Goal: Information Seeking & Learning: Check status

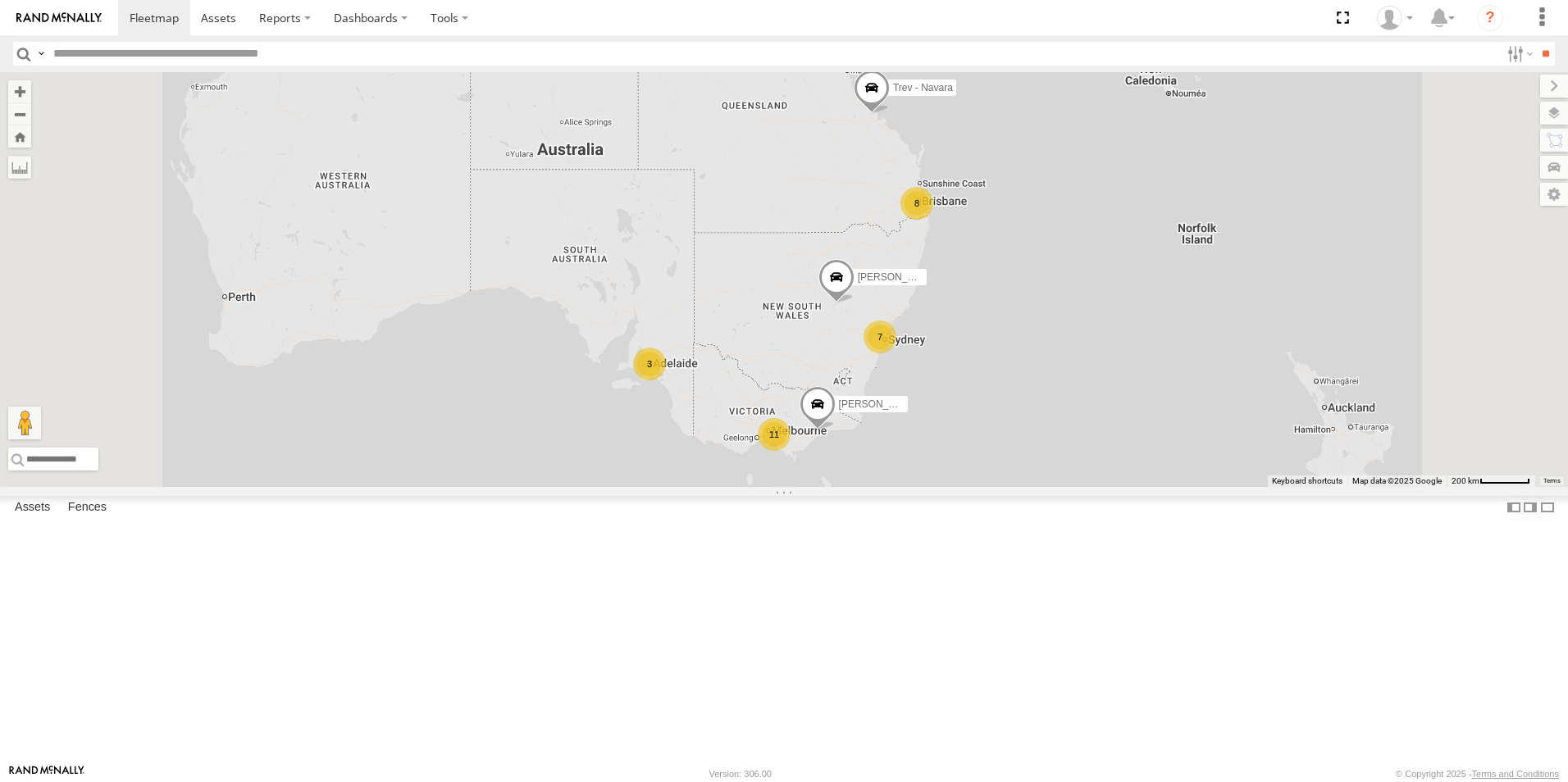
scroll to position [164, 0]
click at [0, 0] on div "[PERSON_NAME] - BT-50" at bounding box center [0, 0] width 0 height 0
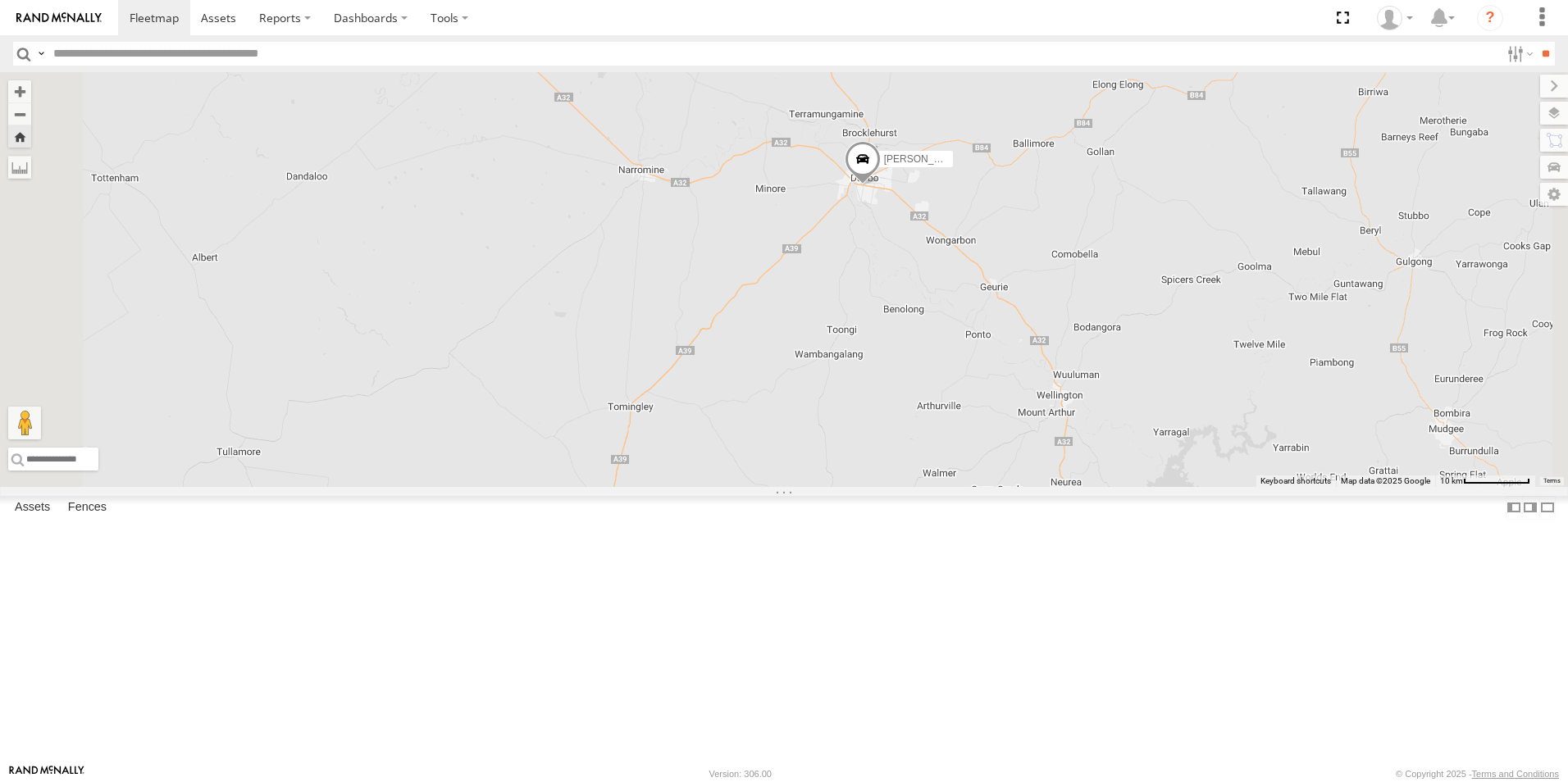
scroll to position [0, 0]
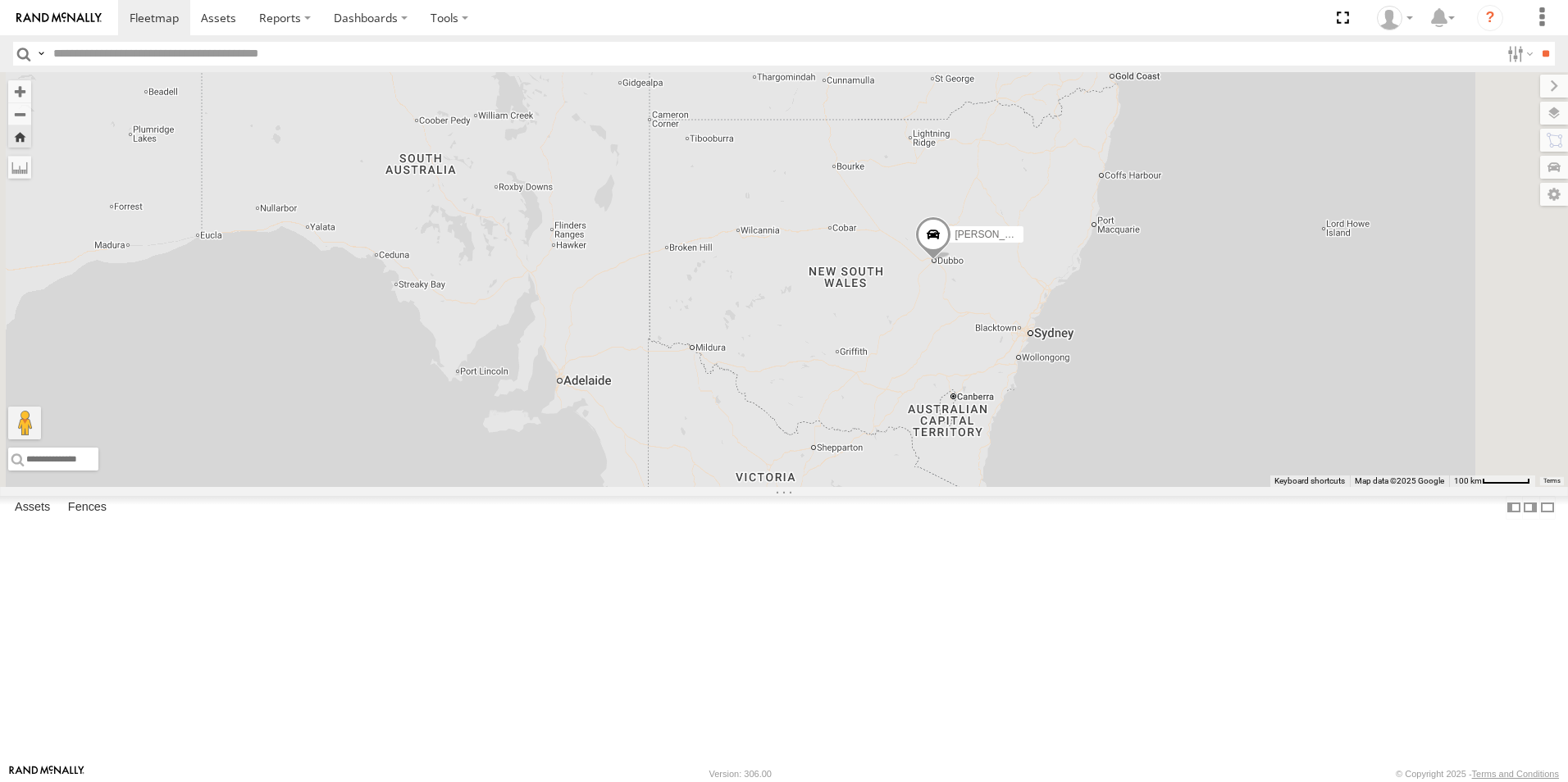
drag, startPoint x: 1295, startPoint y: 243, endPoint x: 1221, endPoint y: 332, distance: 115.7
click at [1223, 317] on div "[PERSON_NAME] - BT-50" at bounding box center [784, 279] width 1568 height 415
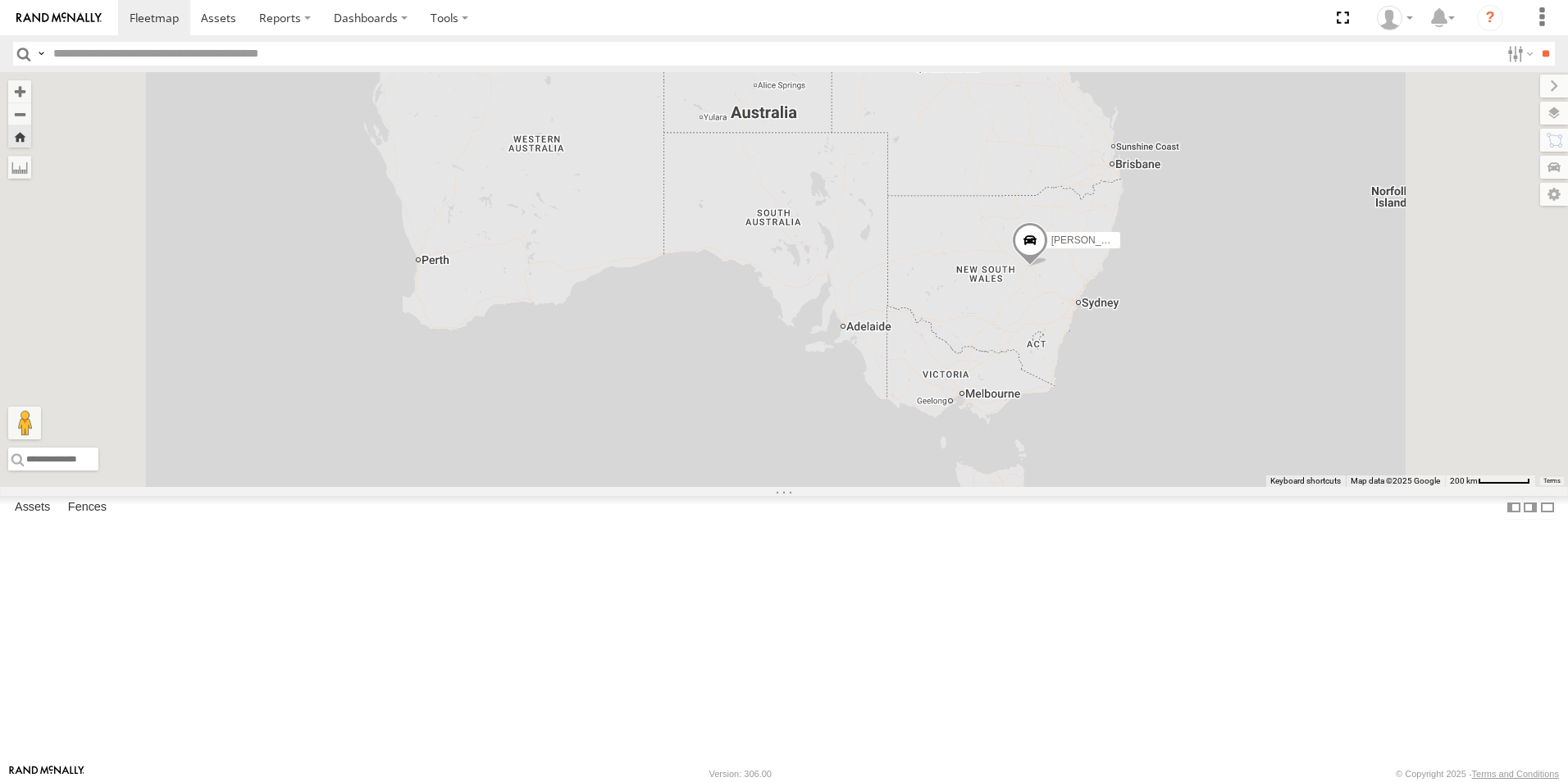
click at [0, 0] on div "[PERSON_NAME] - Mazda BT-50 All Assets" at bounding box center [0, 0] width 0 height 0
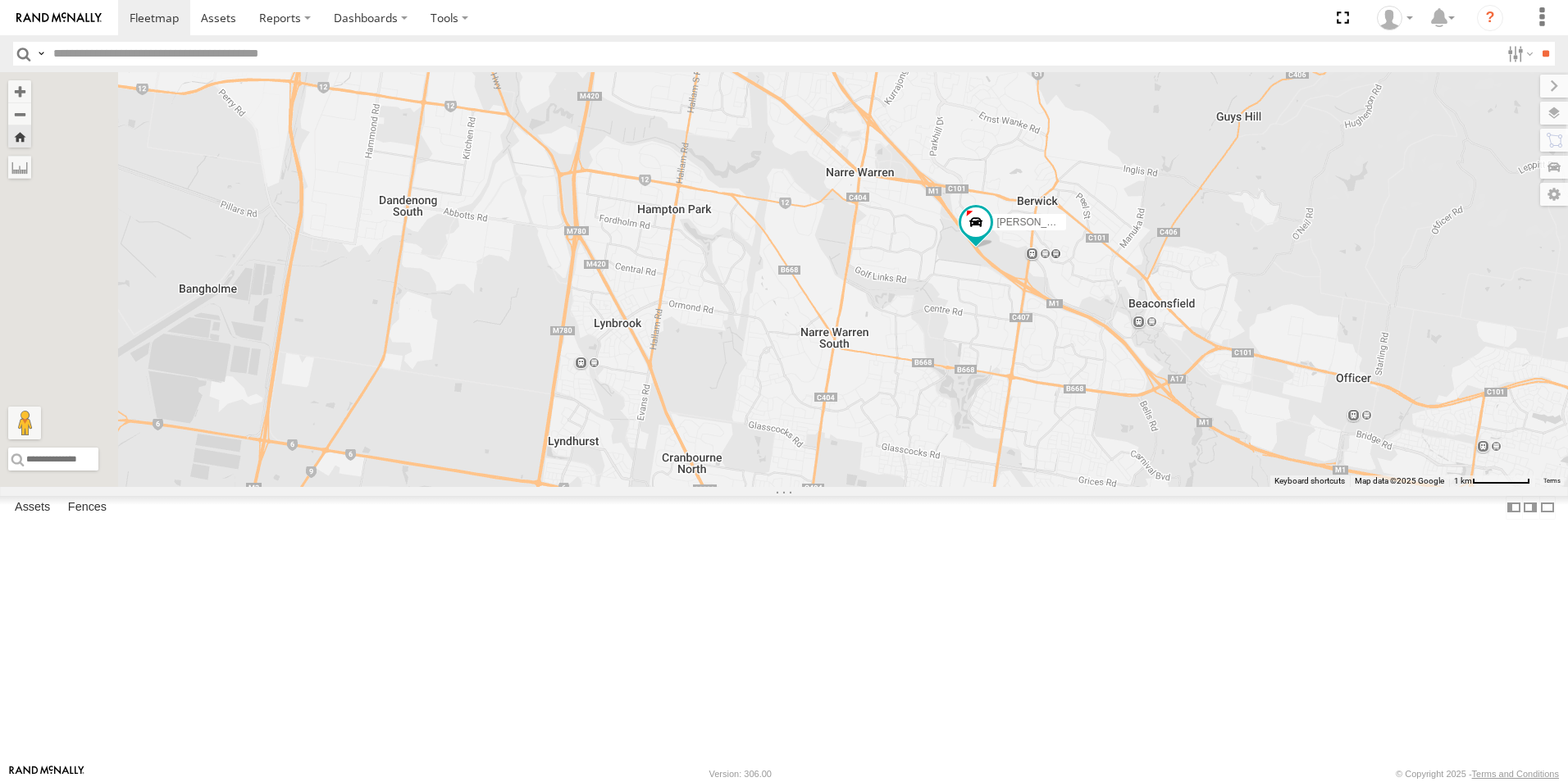
drag, startPoint x: 1114, startPoint y: 252, endPoint x: 1157, endPoint y: 324, distance: 83.9
click at [1157, 324] on div "[PERSON_NAME] - Mazda BT-50" at bounding box center [784, 279] width 1568 height 415
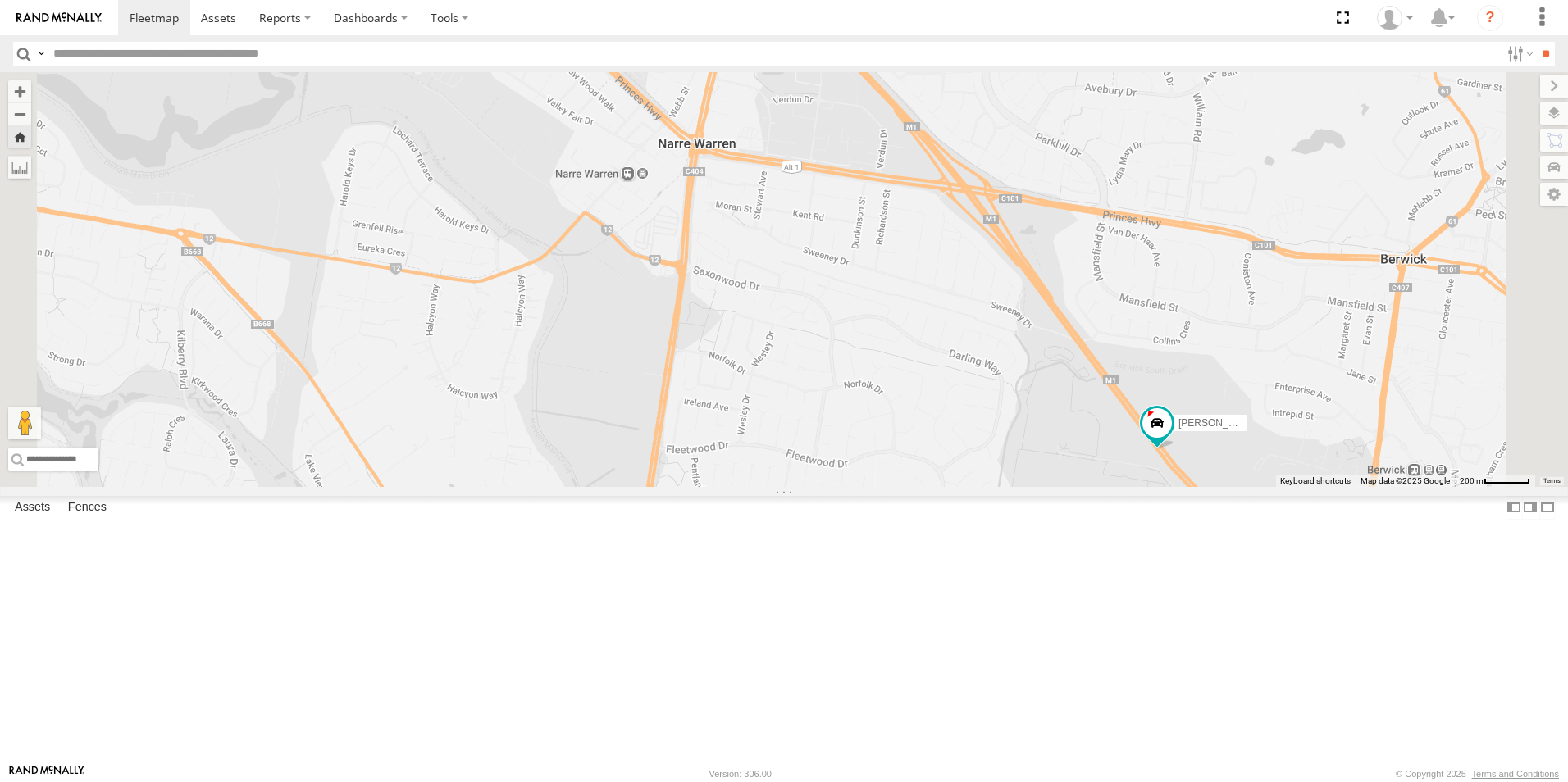
click at [0, 0] on span at bounding box center [0, 0] width 0 height 0
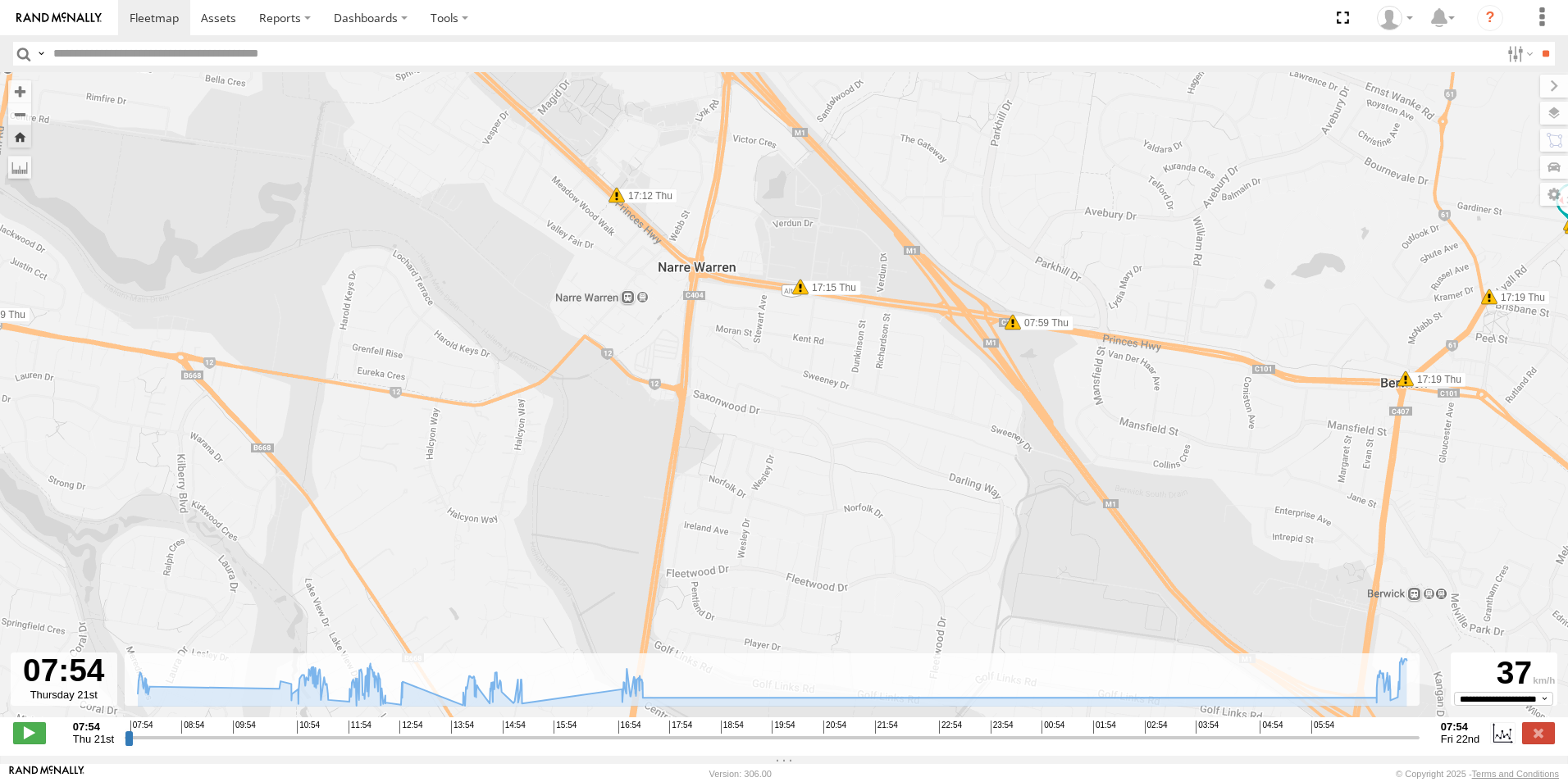
type input "**********"
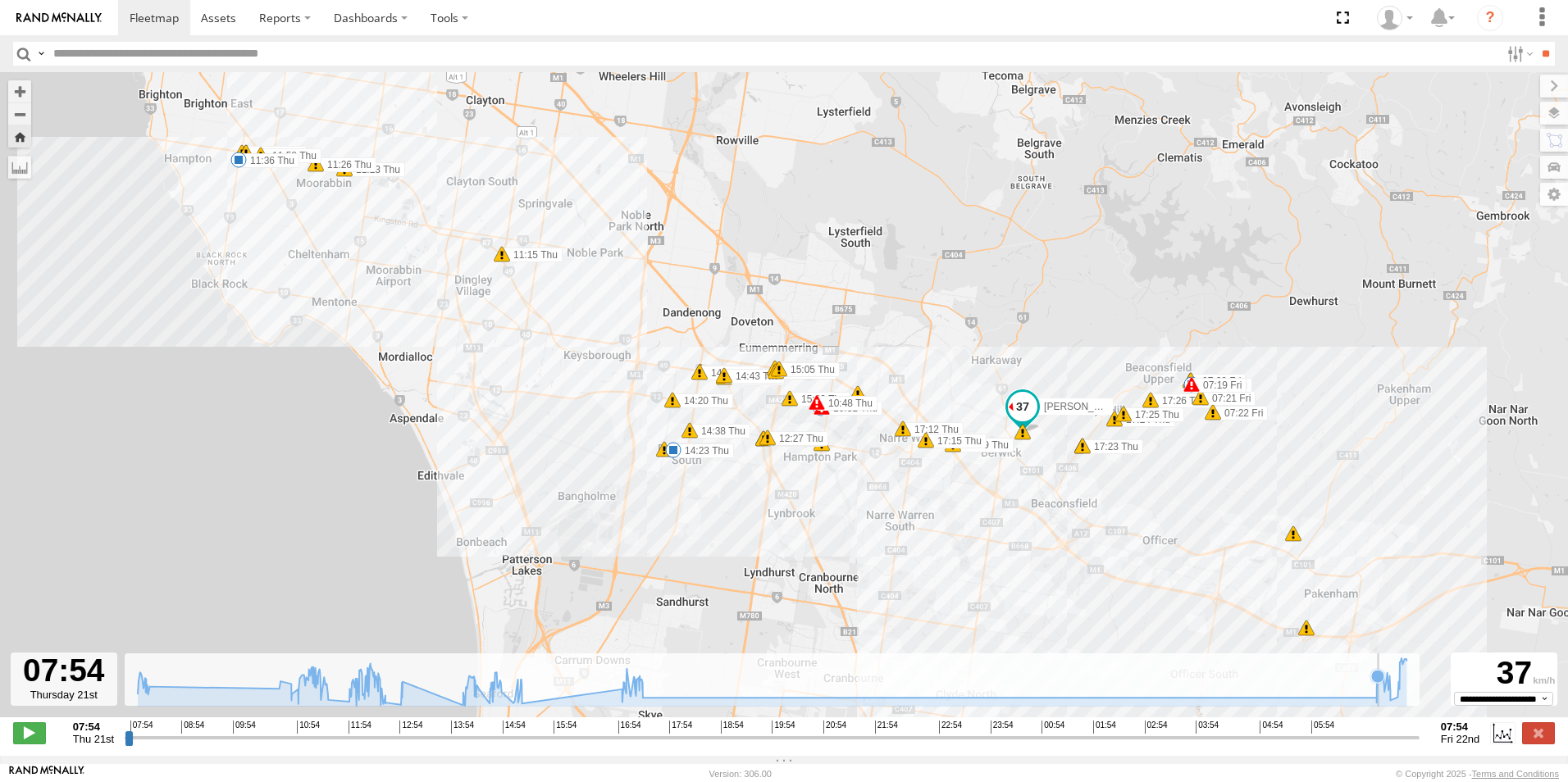
click at [1378, 698] on icon at bounding box center [772, 682] width 1285 height 48
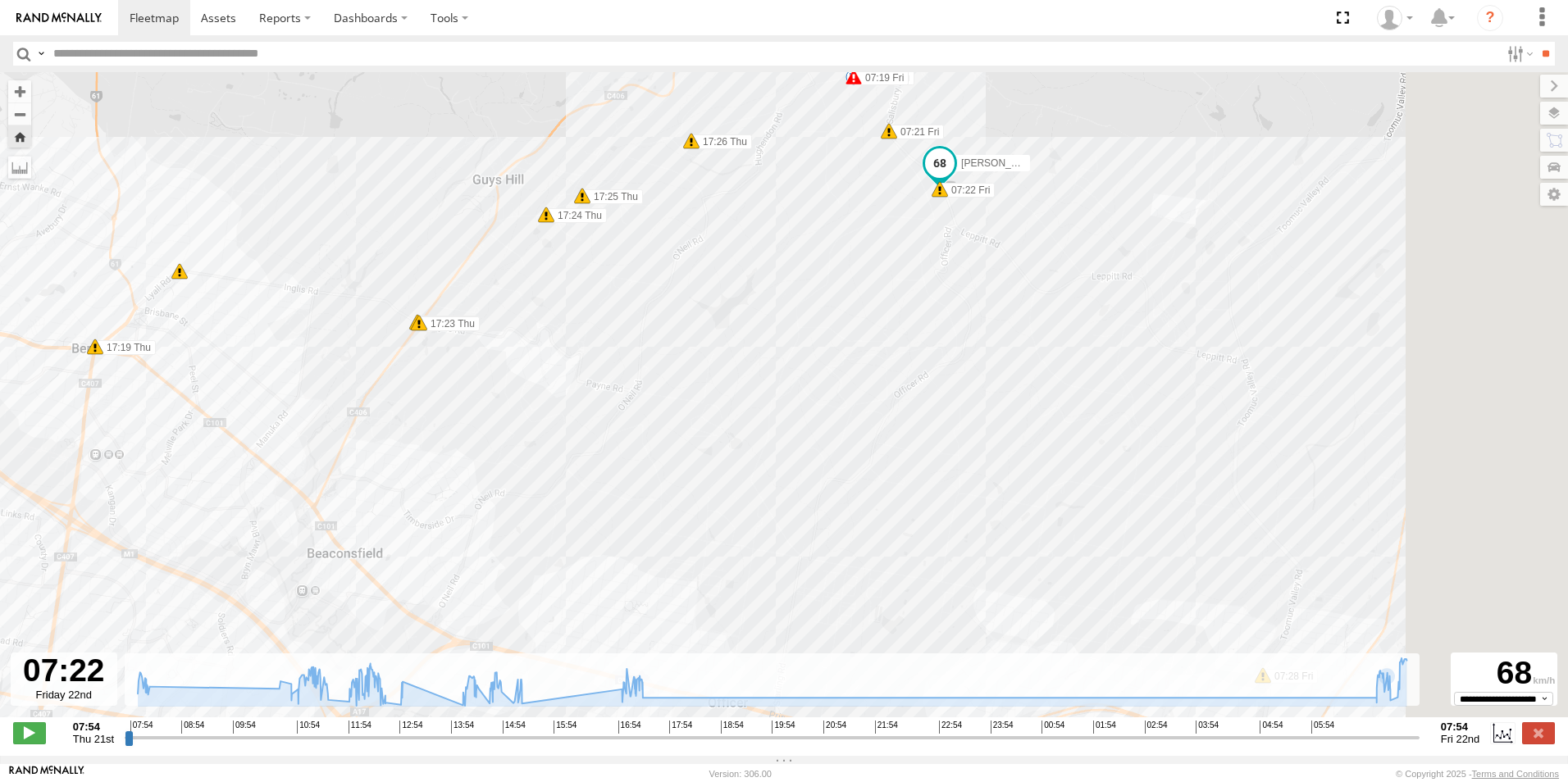
drag, startPoint x: 1278, startPoint y: 404, endPoint x: 900, endPoint y: 375, distance: 379.1
click at [900, 375] on div "[PERSON_NAME] - Mazda BT-50 07:59 Thu 10:31 Thu 10:48 Thu 11:06 Thu 11:07 Thu 1…" at bounding box center [784, 403] width 1568 height 662
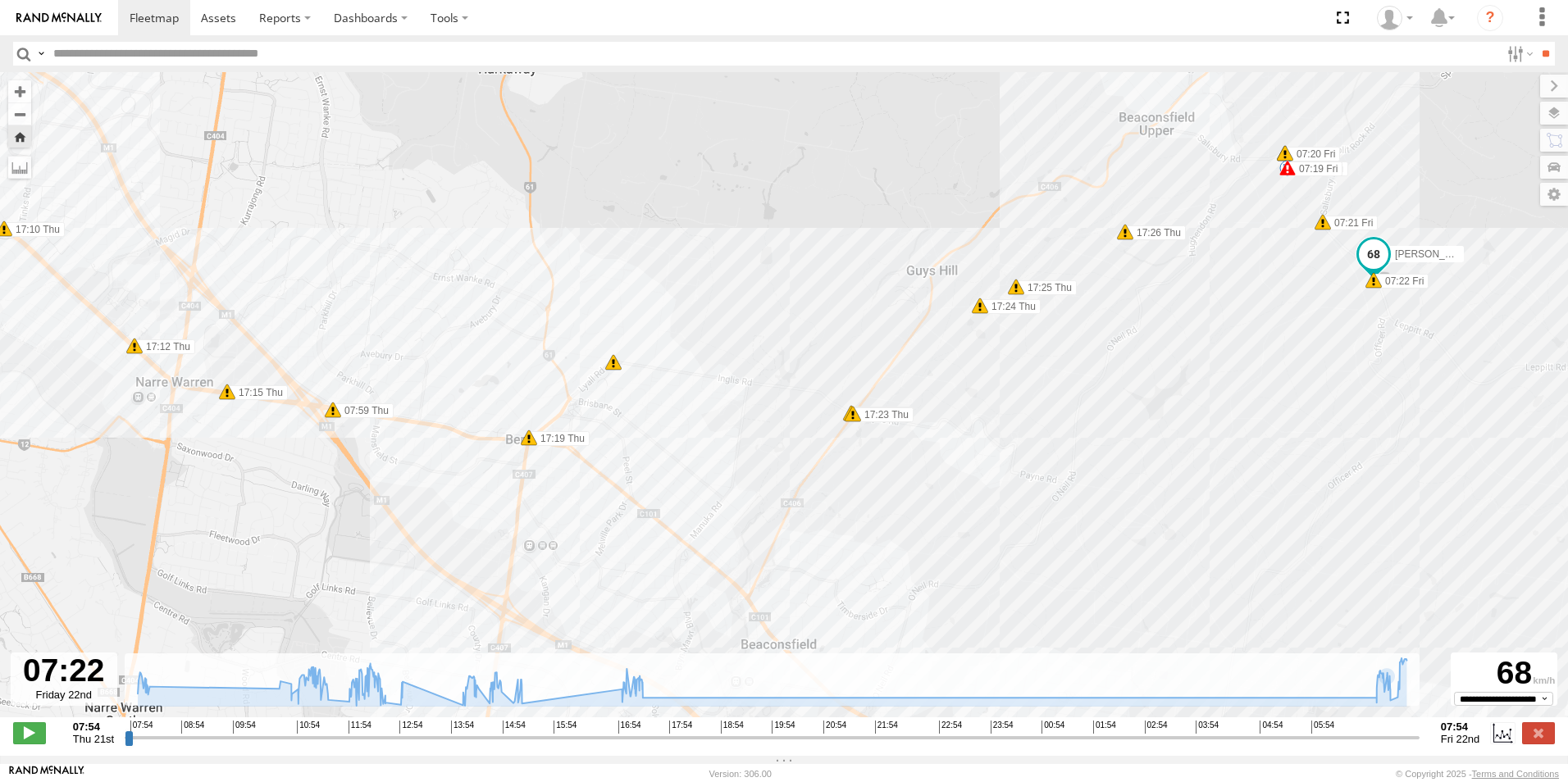
drag, startPoint x: 1083, startPoint y: 349, endPoint x: 1083, endPoint y: 465, distance: 116.0
click at [1083, 465] on div "[PERSON_NAME] - Mazda BT-50 07:59 Thu 10:31 Thu 10:48 Thu 11:06 Thu 11:07 Thu 1…" at bounding box center [784, 403] width 1568 height 662
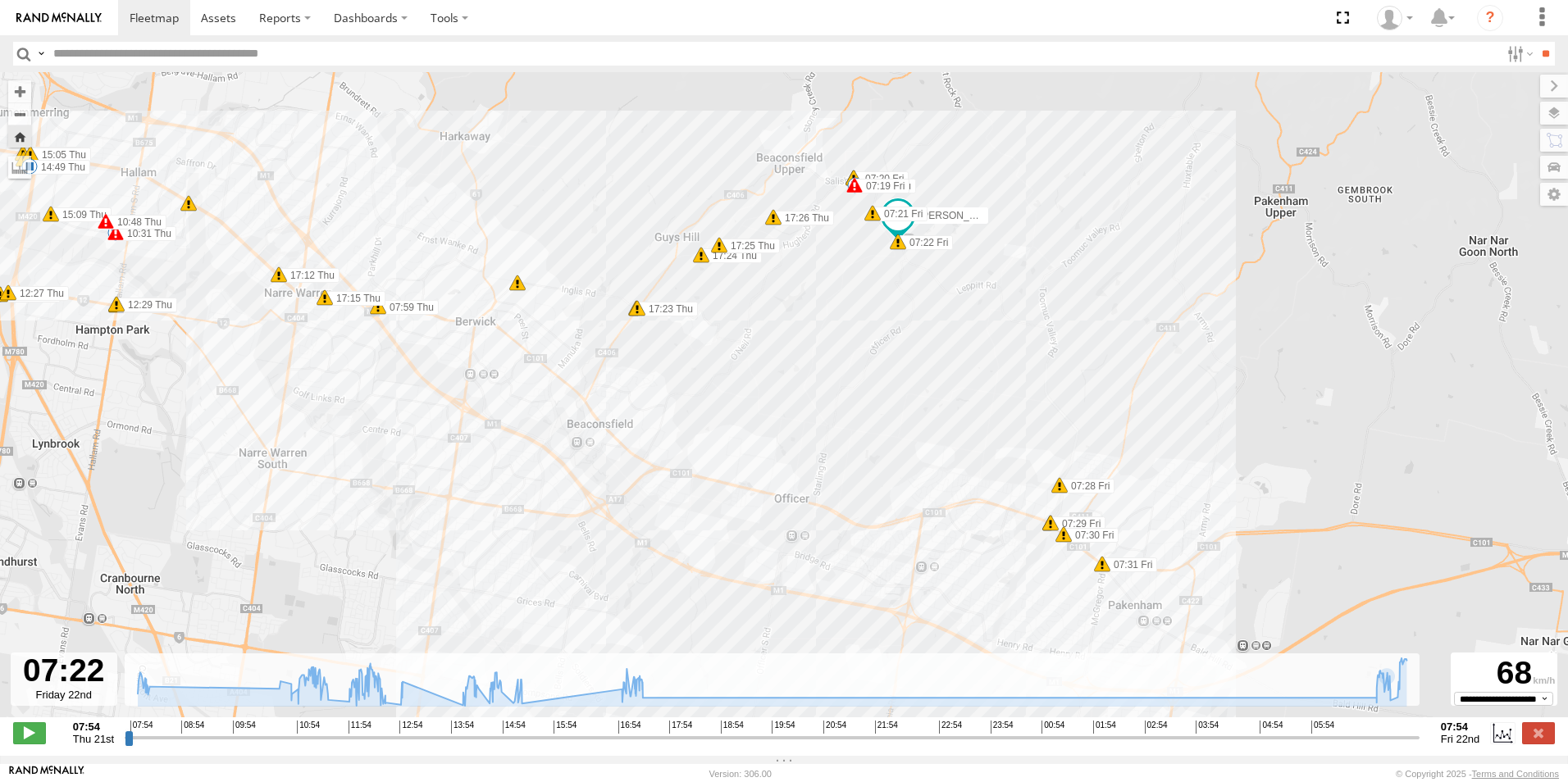
drag, startPoint x: 1236, startPoint y: 462, endPoint x: 892, endPoint y: 350, distance: 361.8
click at [884, 355] on div "[PERSON_NAME] - Mazda BT-50 07:59 Thu 10:31 Thu 10:48 Thu 11:06 Thu 11:07 Thu 1…" at bounding box center [784, 403] width 1568 height 662
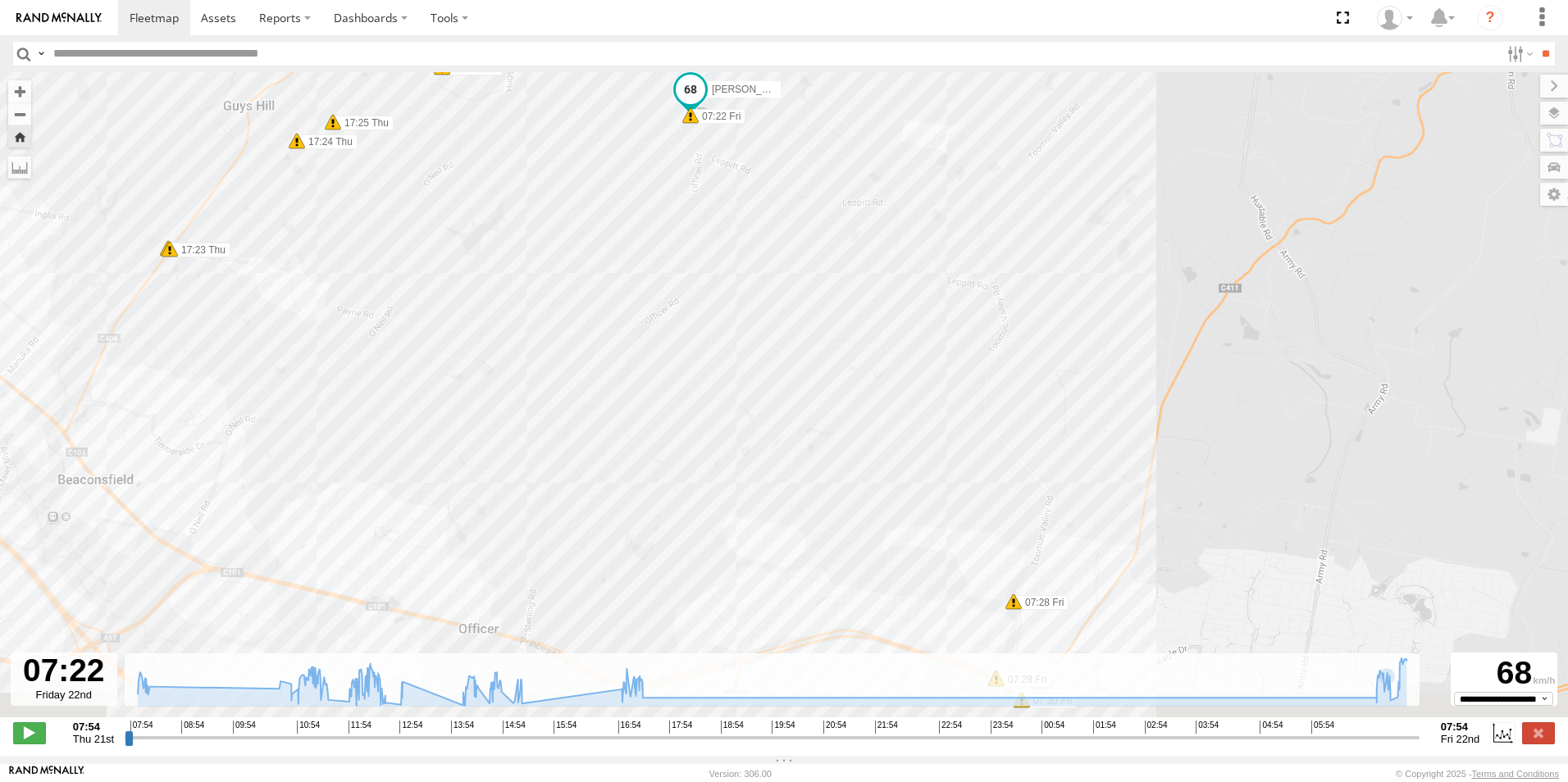
drag, startPoint x: 1037, startPoint y: 347, endPoint x: 782, endPoint y: 252, distance: 272.1
click at [782, 252] on div "[PERSON_NAME] - Mazda BT-50 07:59 Thu 10:31 Thu 10:48 Thu 11:06 Thu 11:07 Thu 1…" at bounding box center [784, 403] width 1568 height 662
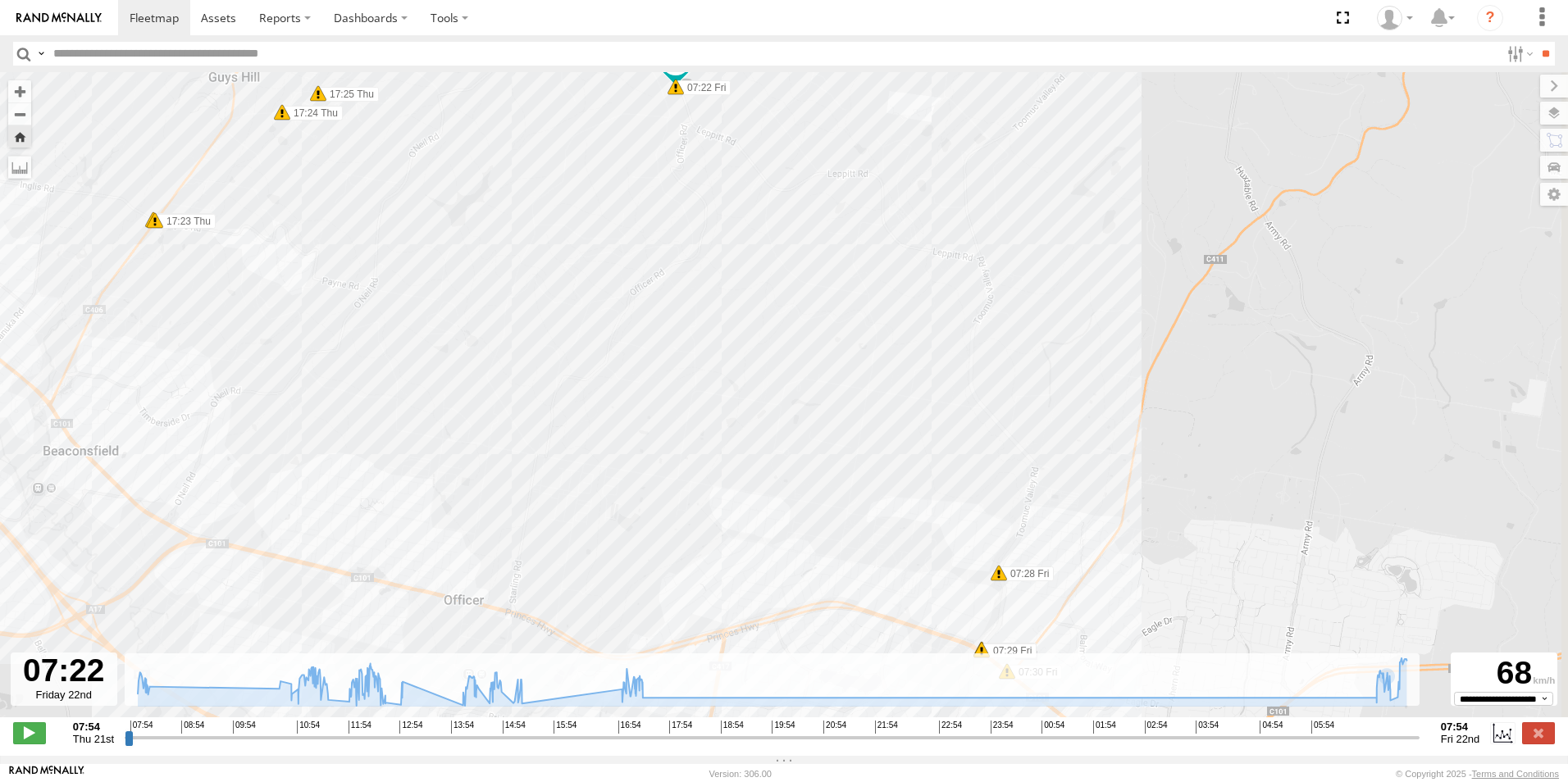
drag, startPoint x: 847, startPoint y: 369, endPoint x: 755, endPoint y: 192, distance: 199.5
click at [755, 192] on div "[PERSON_NAME] - Mazda BT-50 07:59 Thu 10:31 Thu 10:48 Thu 11:06 Thu 11:07 Thu 1…" at bounding box center [784, 403] width 1568 height 662
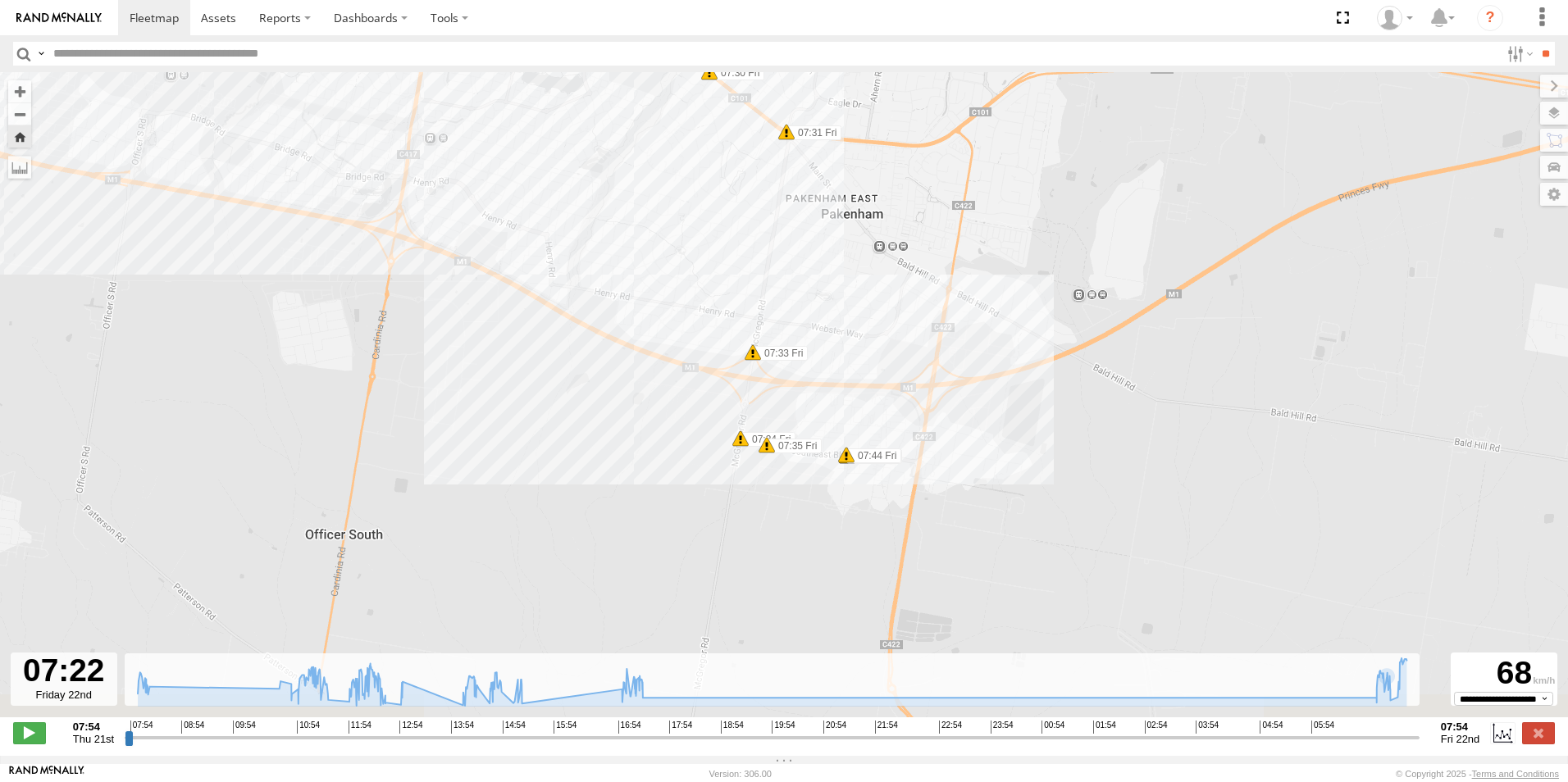
drag, startPoint x: 876, startPoint y: 401, endPoint x: 779, endPoint y: 194, distance: 228.6
click at [751, 167] on div "[PERSON_NAME] - Mazda BT-50 07:59 Thu 10:31 Thu 10:48 Thu 11:06 Thu 11:07 Thu 1…" at bounding box center [784, 403] width 1568 height 662
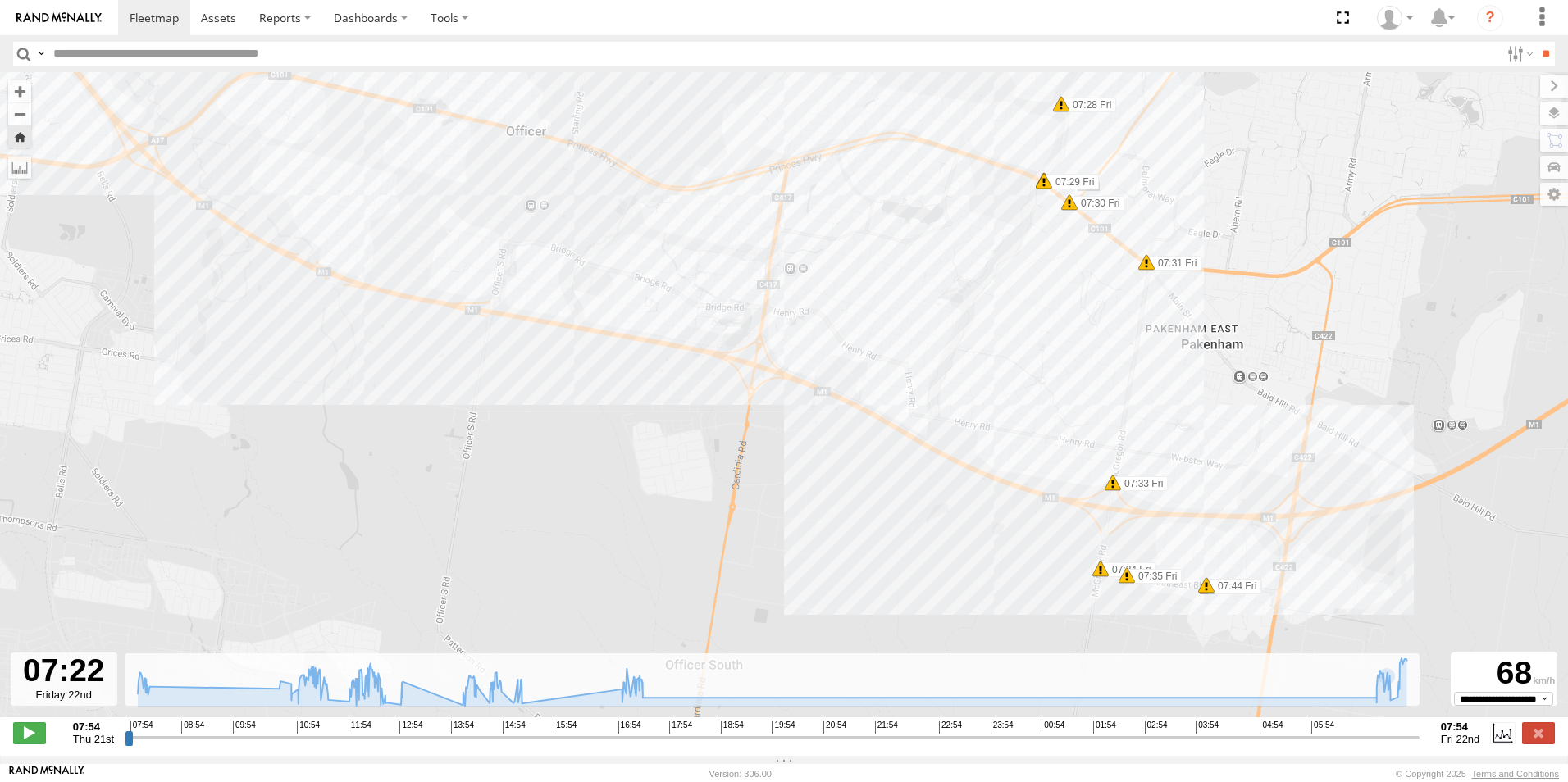
drag, startPoint x: 657, startPoint y: 349, endPoint x: 1014, endPoint y: 475, distance: 378.6
click at [1014, 475] on div "[PERSON_NAME] - Mazda BT-50 07:59 Thu 10:31 Thu 10:48 Thu 11:06 Thu 11:07 Thu 1…" at bounding box center [784, 403] width 1568 height 662
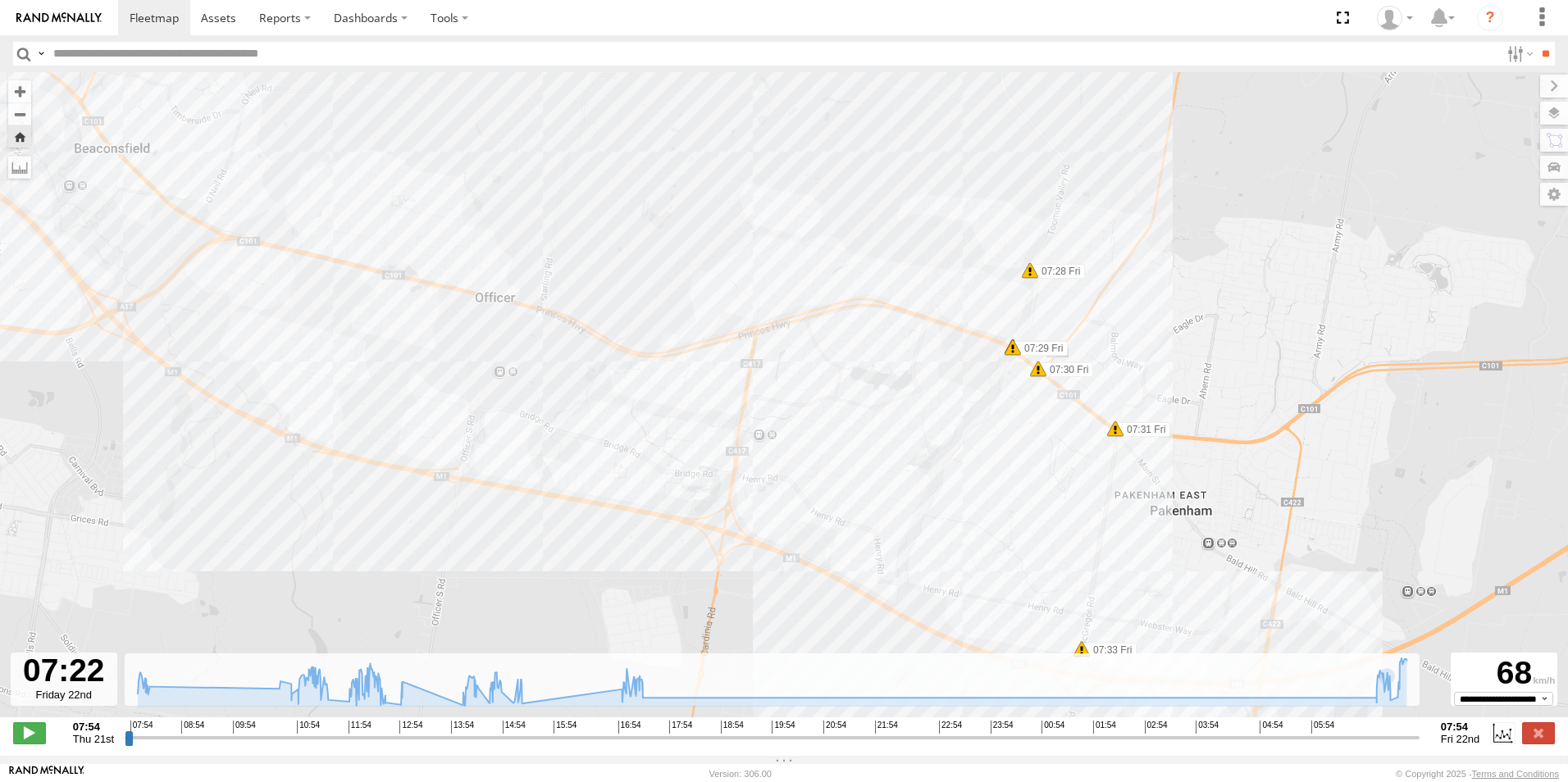
drag, startPoint x: 963, startPoint y: 255, endPoint x: 936, endPoint y: 403, distance: 150.4
click at [936, 403] on div "[PERSON_NAME] - Mazda BT-50 07:59 Thu 10:31 Thu 10:48 Thu 11:06 Thu 11:07 Thu 1…" at bounding box center [784, 403] width 1568 height 662
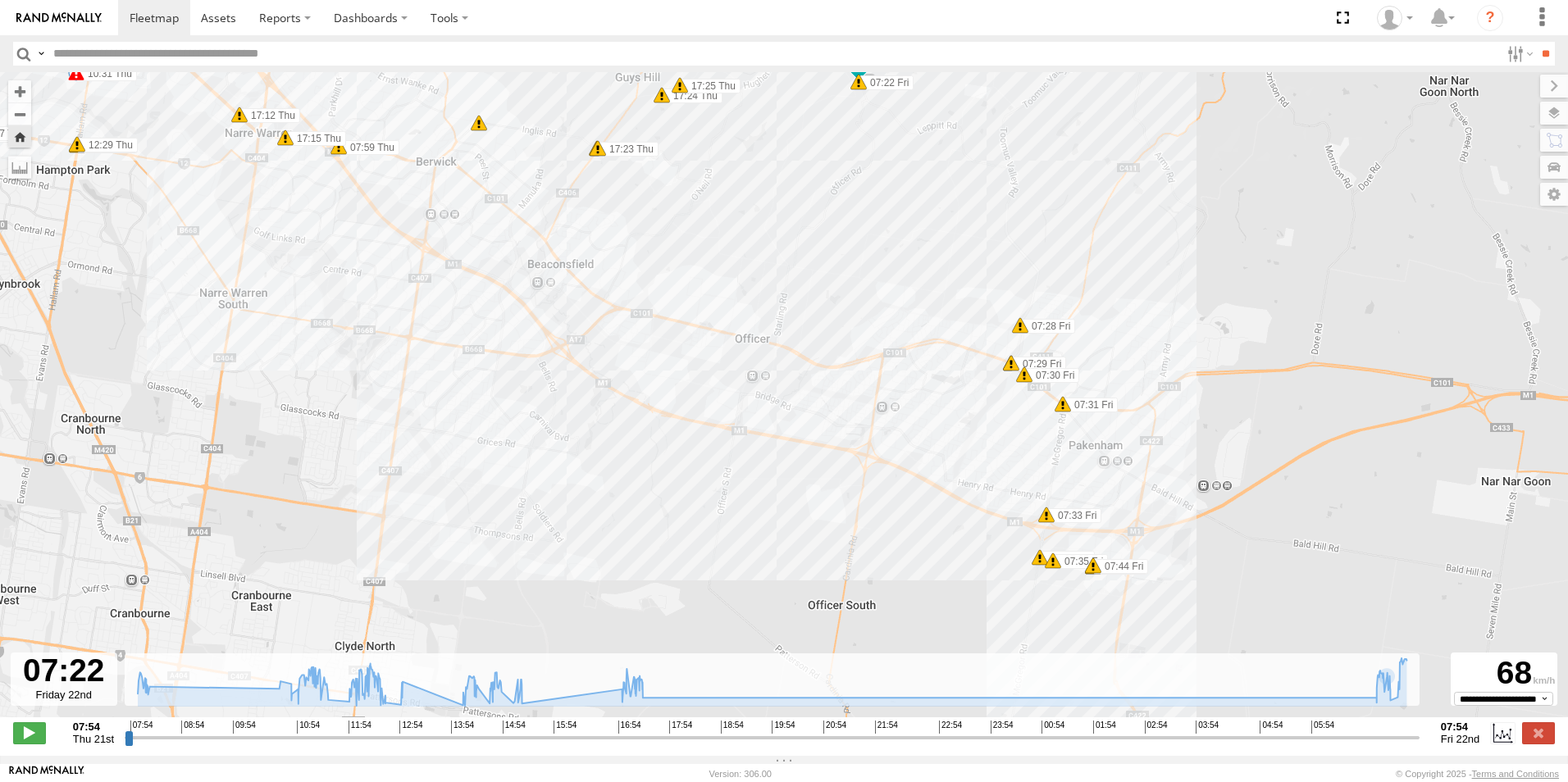
drag, startPoint x: 920, startPoint y: 272, endPoint x: 915, endPoint y: 312, distance: 40.3
click at [915, 312] on div "[PERSON_NAME] - Mazda BT-50 07:59 Thu 10:31 Thu 10:48 Thu 11:06 Thu 11:07 Thu 1…" at bounding box center [784, 403] width 1568 height 662
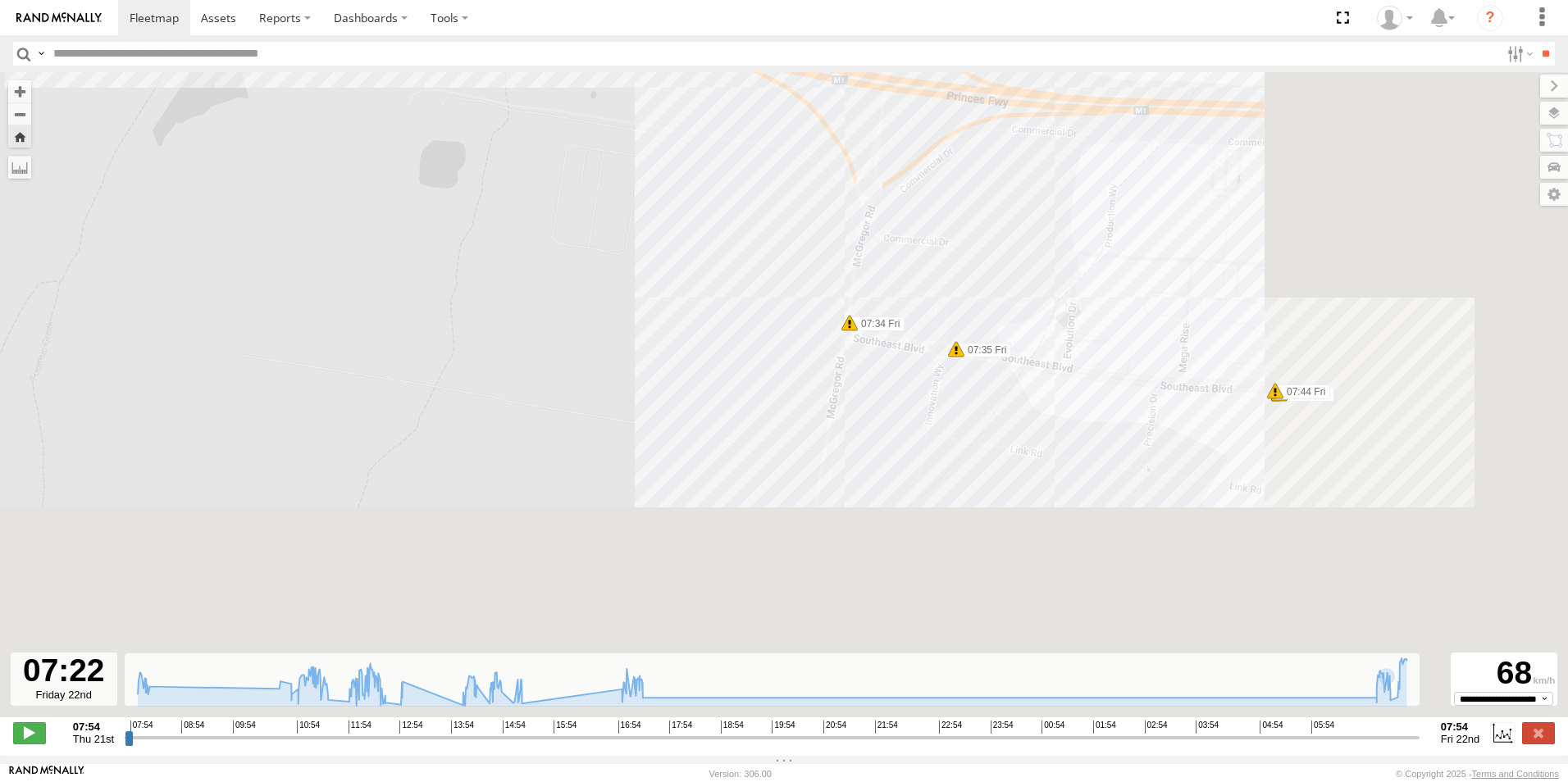
drag, startPoint x: 1304, startPoint y: 552, endPoint x: 910, endPoint y: 266, distance: 486.9
click at [910, 266] on div "[PERSON_NAME] - Mazda BT-50 10:31 Thu 10:48 Thu 11:15 Thu 11:23 Thu 11:26 Thu 1…" at bounding box center [784, 403] width 1568 height 662
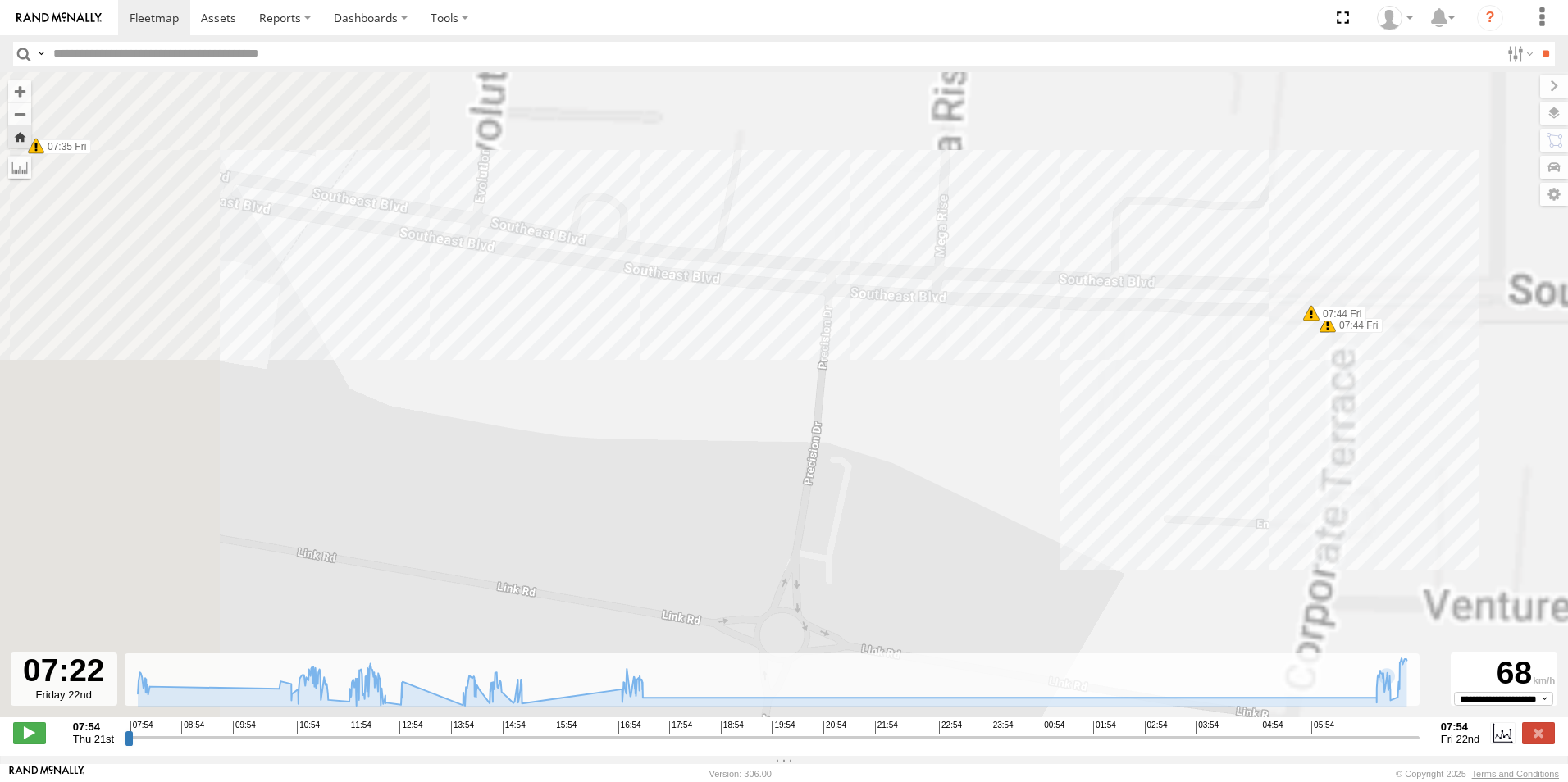
drag, startPoint x: 1313, startPoint y: 301, endPoint x: 1282, endPoint y: 436, distance: 138.5
click at [1282, 436] on div "[PERSON_NAME] - Mazda BT-50 10:31 Thu 10:48 Thu 11:15 Thu 11:23 Thu 11:26 Thu 1…" at bounding box center [784, 403] width 1568 height 662
click at [1270, 529] on div "[PERSON_NAME] - Mazda BT-50 10:31 Thu 10:48 Thu 11:15 Thu 11:23 Thu 11:26 Thu 1…" at bounding box center [784, 403] width 1568 height 662
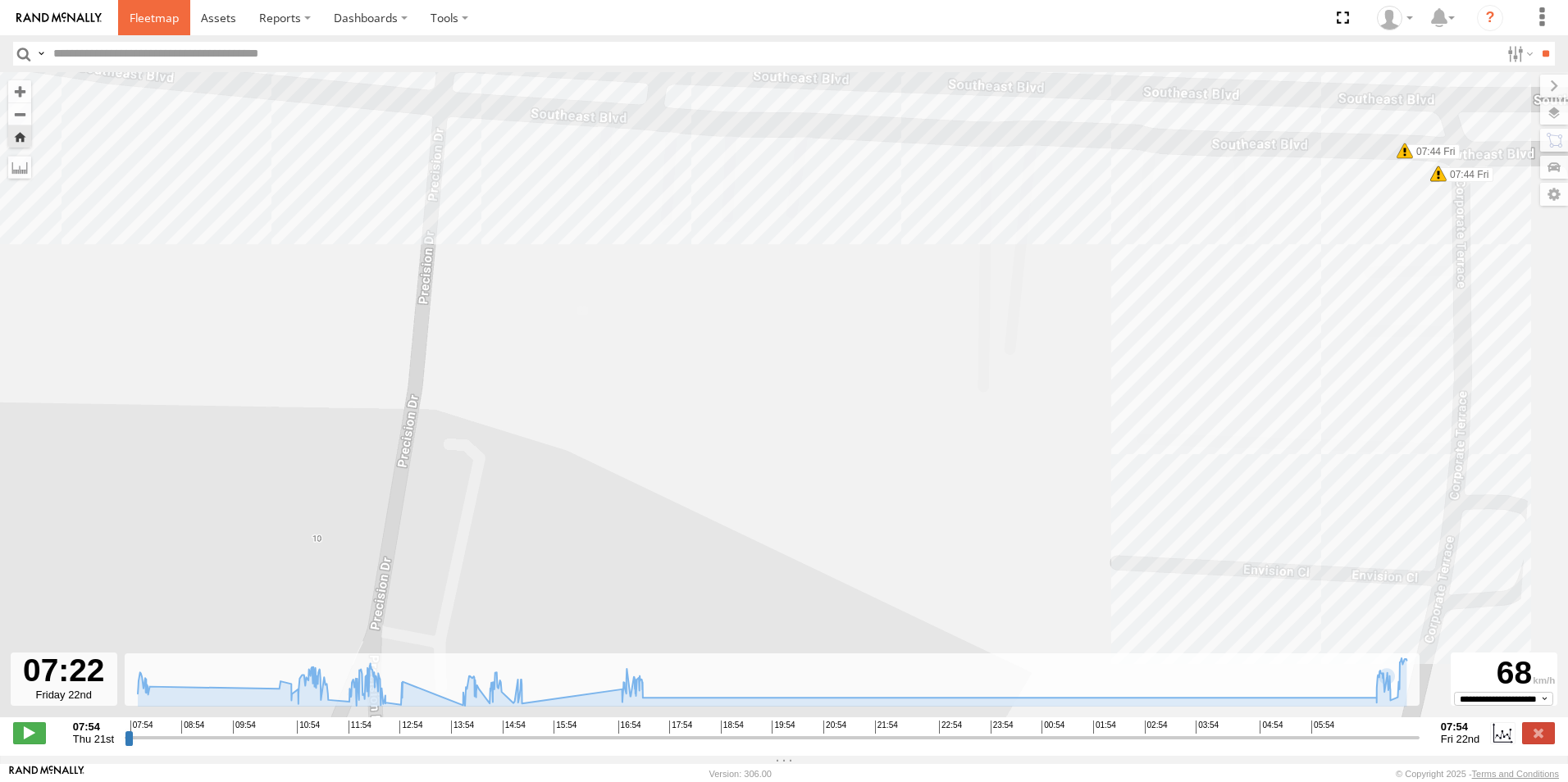
click at [151, 18] on span at bounding box center [154, 18] width 49 height 16
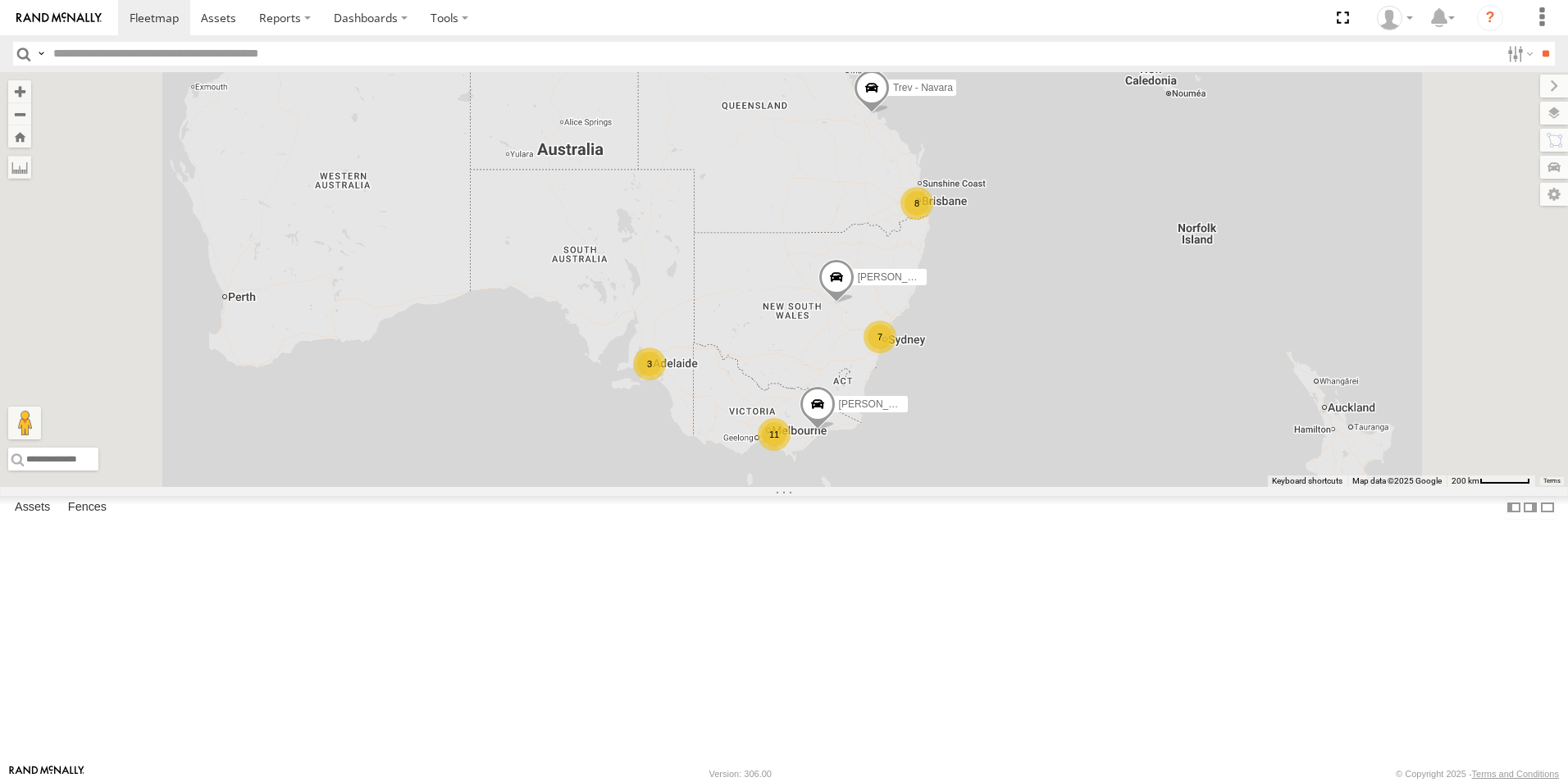
click at [836, 430] on span at bounding box center [818, 408] width 36 height 44
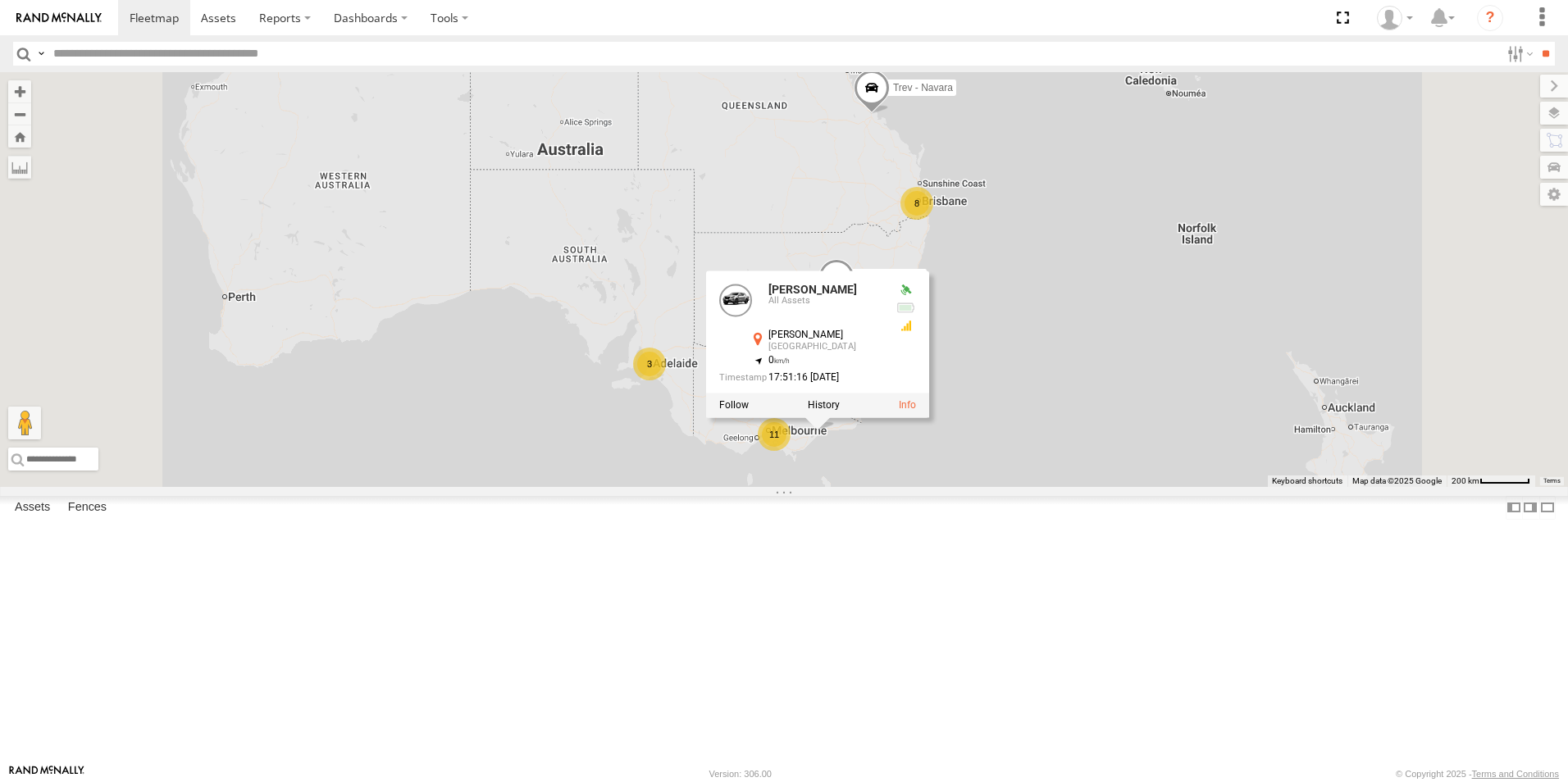
drag, startPoint x: 614, startPoint y: 563, endPoint x: 657, endPoint y: 559, distance: 43.2
click at [611, 487] on div "7 11 Roy - BT-50 8 3 Reuben - Navara Trev - Navara Reuben - Navara All Assets J…" at bounding box center [784, 279] width 1568 height 415
click at [0, 0] on div "[PERSON_NAME]" at bounding box center [0, 0] width 0 height 0
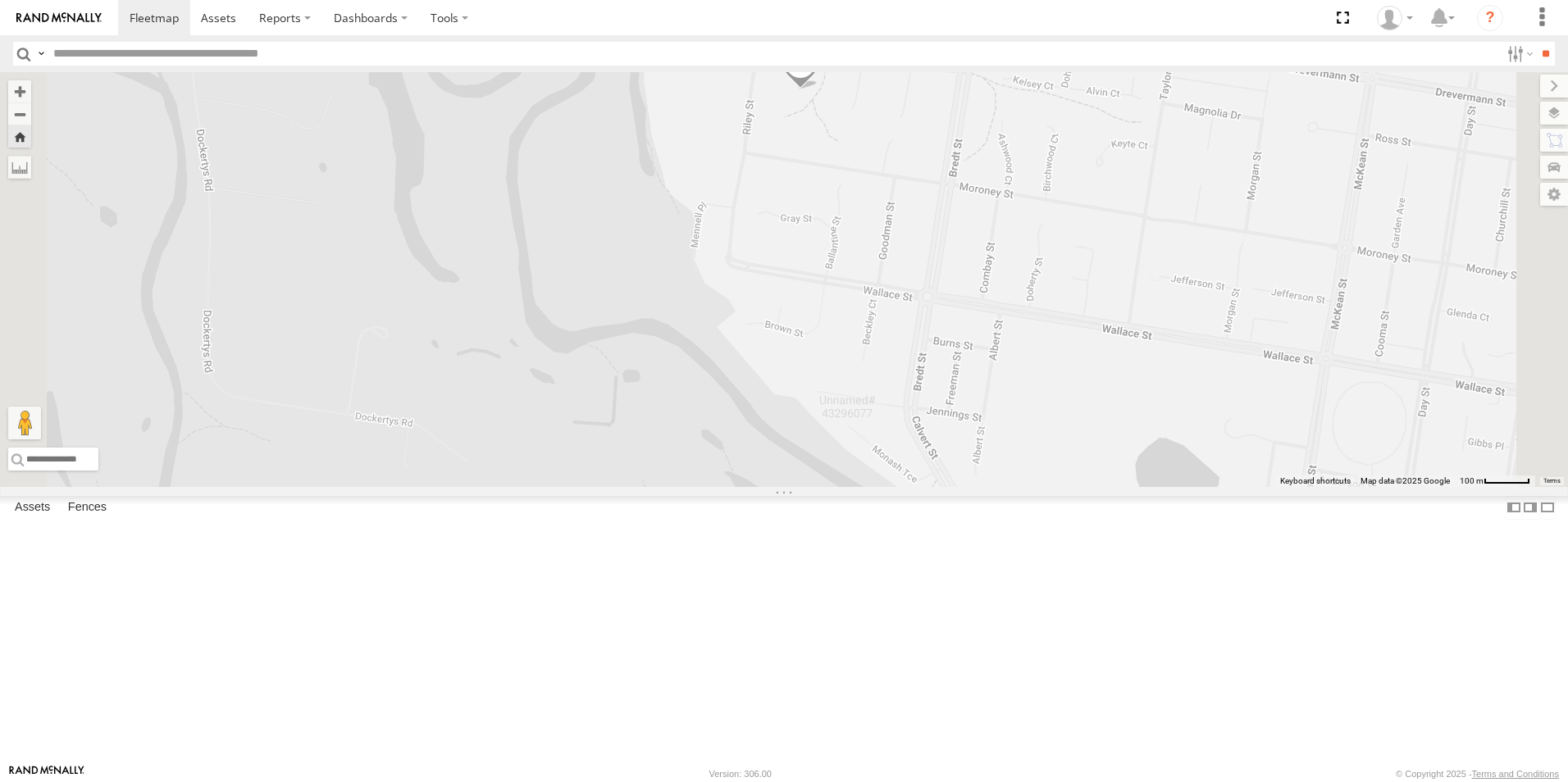
click at [0, 0] on span at bounding box center [0, 0] width 0 height 0
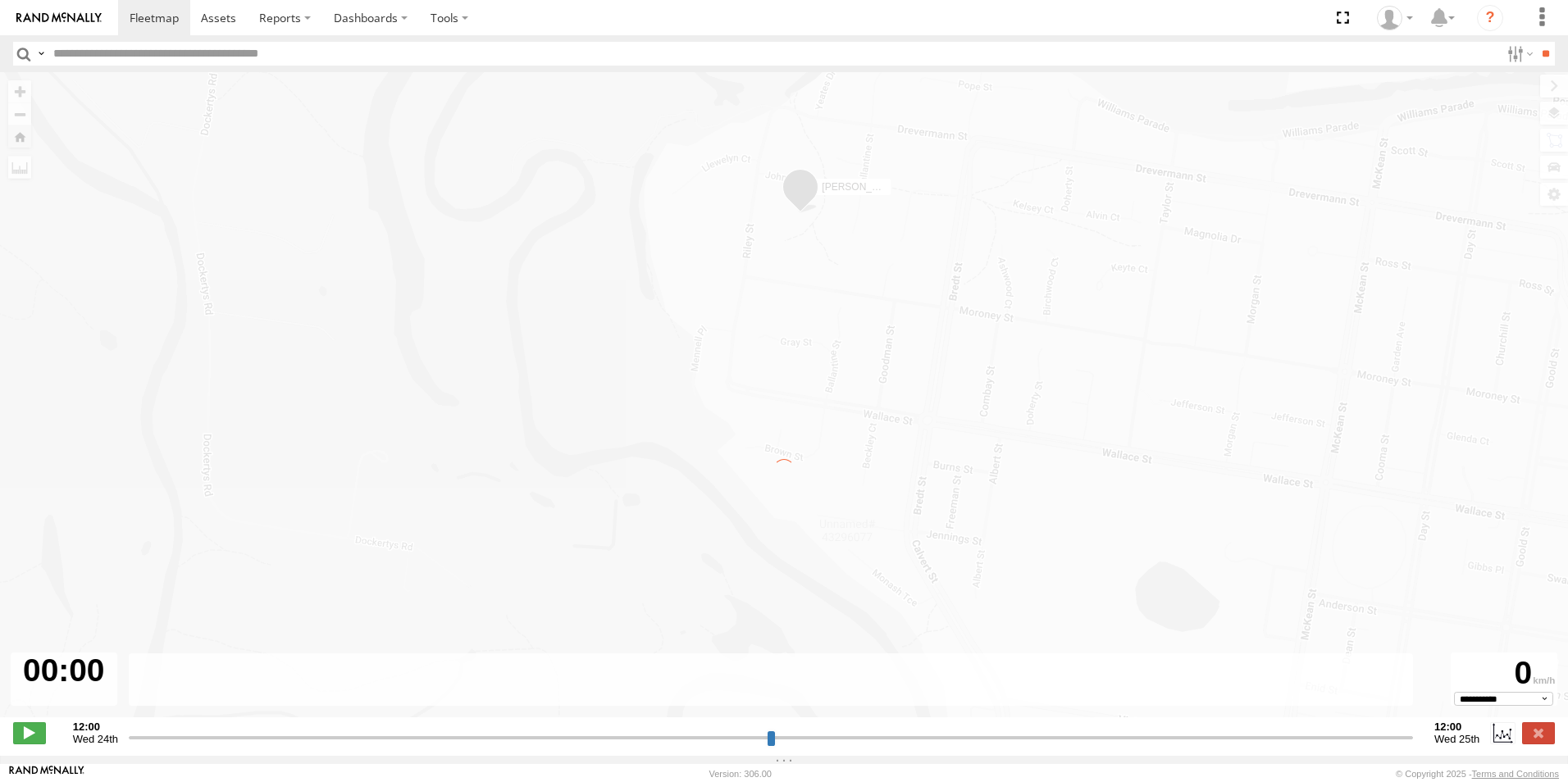
type input "**********"
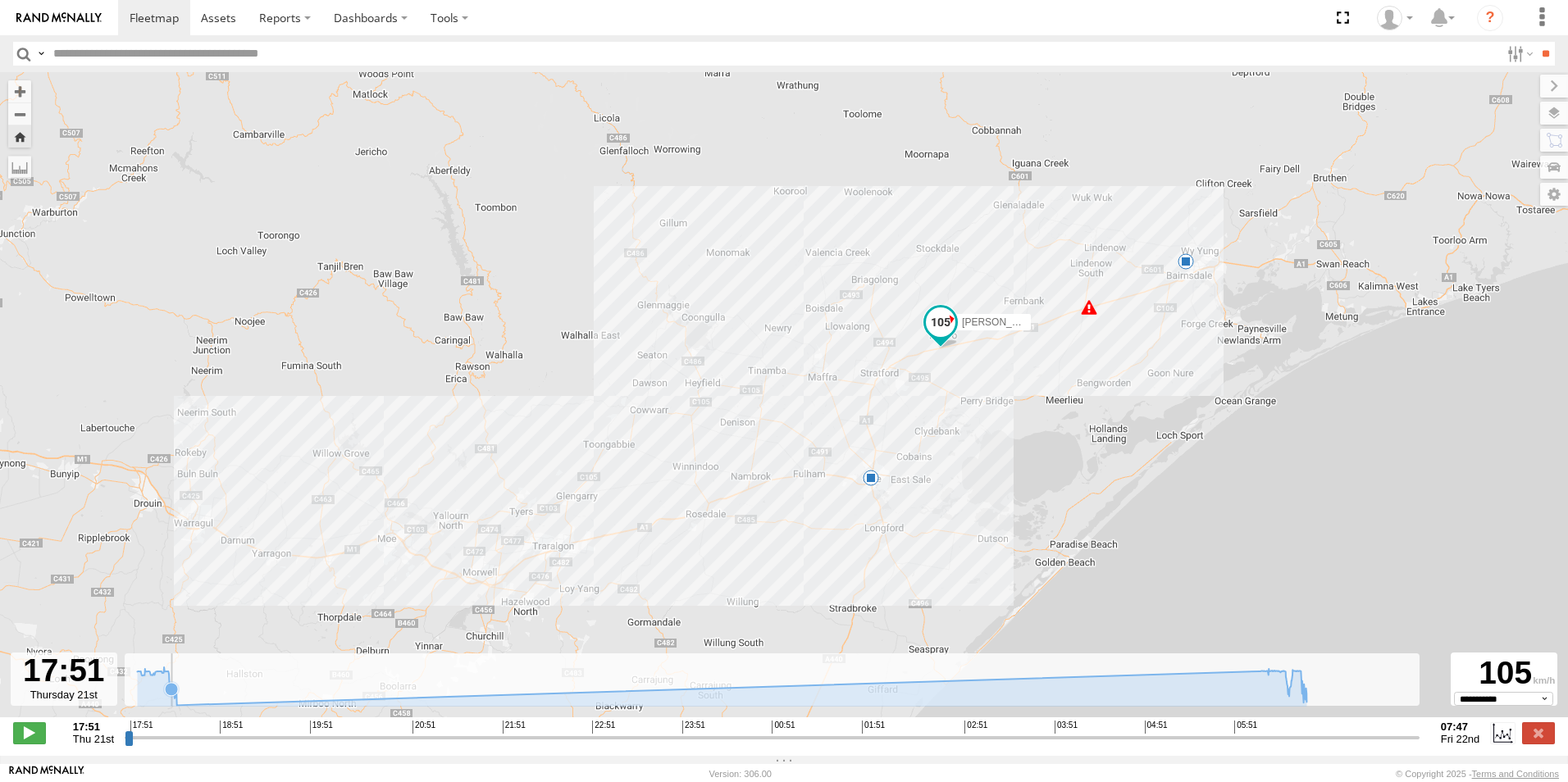
click at [172, 696] on icon at bounding box center [171, 689] width 13 height 13
click at [1297, 692] on icon at bounding box center [722, 686] width 1186 height 38
click at [1305, 698] on icon at bounding box center [1304, 696] width 13 height 13
click at [1307, 716] on div "Reuben - Navara 18:17 Thu 06:10 Fri 06:42 Fri" at bounding box center [784, 403] width 1568 height 662
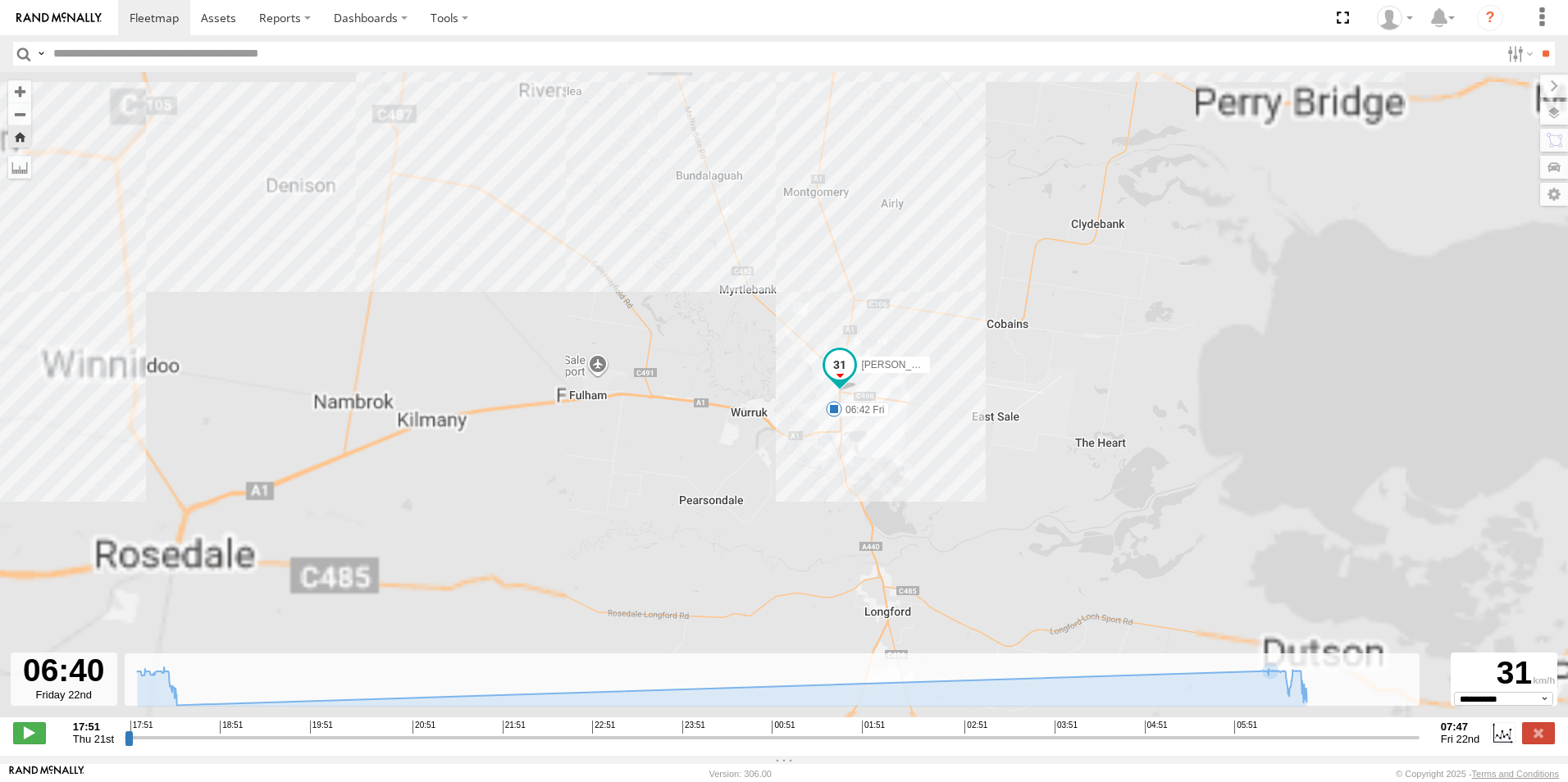
drag, startPoint x: 824, startPoint y: 555, endPoint x: 887, endPoint y: 409, distance: 159.0
click at [887, 406] on div "Reuben - Navara 18:17 Thu 06:10 Fri 06:42 Fri" at bounding box center [784, 403] width 1568 height 662
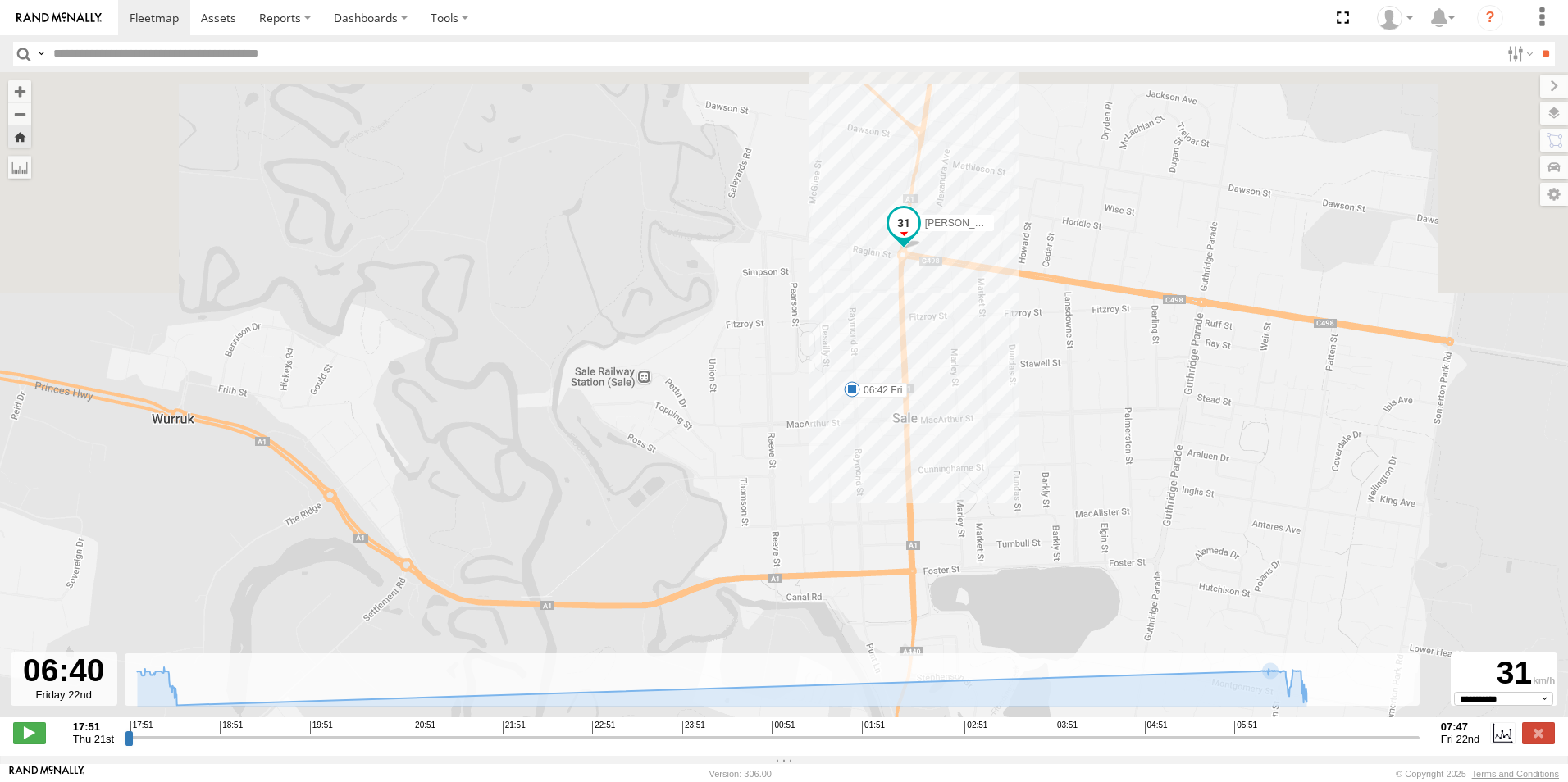
drag, startPoint x: 907, startPoint y: 193, endPoint x: 906, endPoint y: 411, distance: 218.0
click at [906, 411] on div "Reuben - Navara 18:17 Thu 06:10 Fri 06:42 Fri" at bounding box center [784, 403] width 1568 height 662
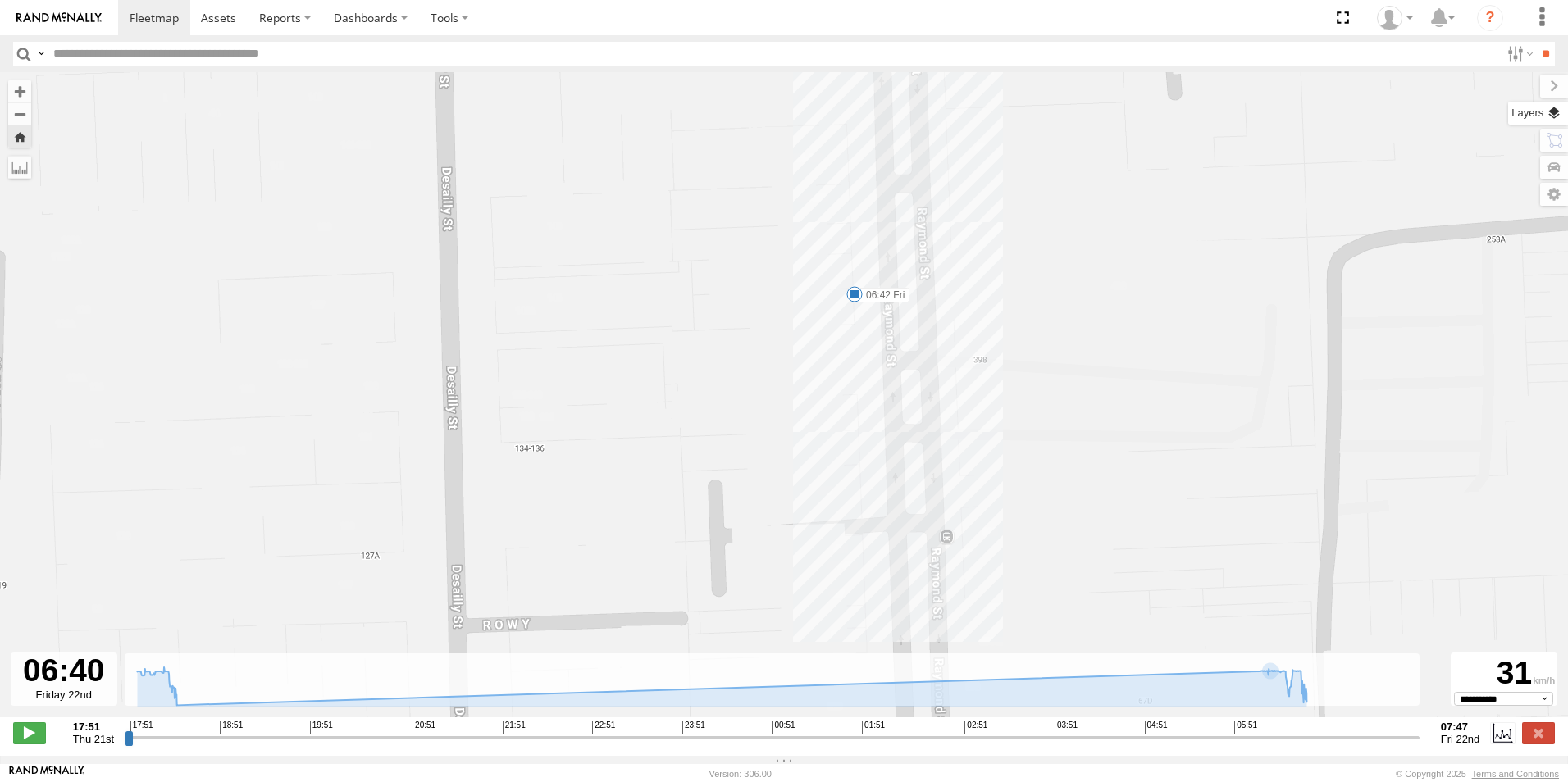
click at [1550, 115] on label at bounding box center [1538, 113] width 60 height 23
click at [0, 0] on label at bounding box center [0, 0] width 0 height 0
click at [0, 0] on span "Satellite + Roadmap" at bounding box center [0, 0] width 0 height 0
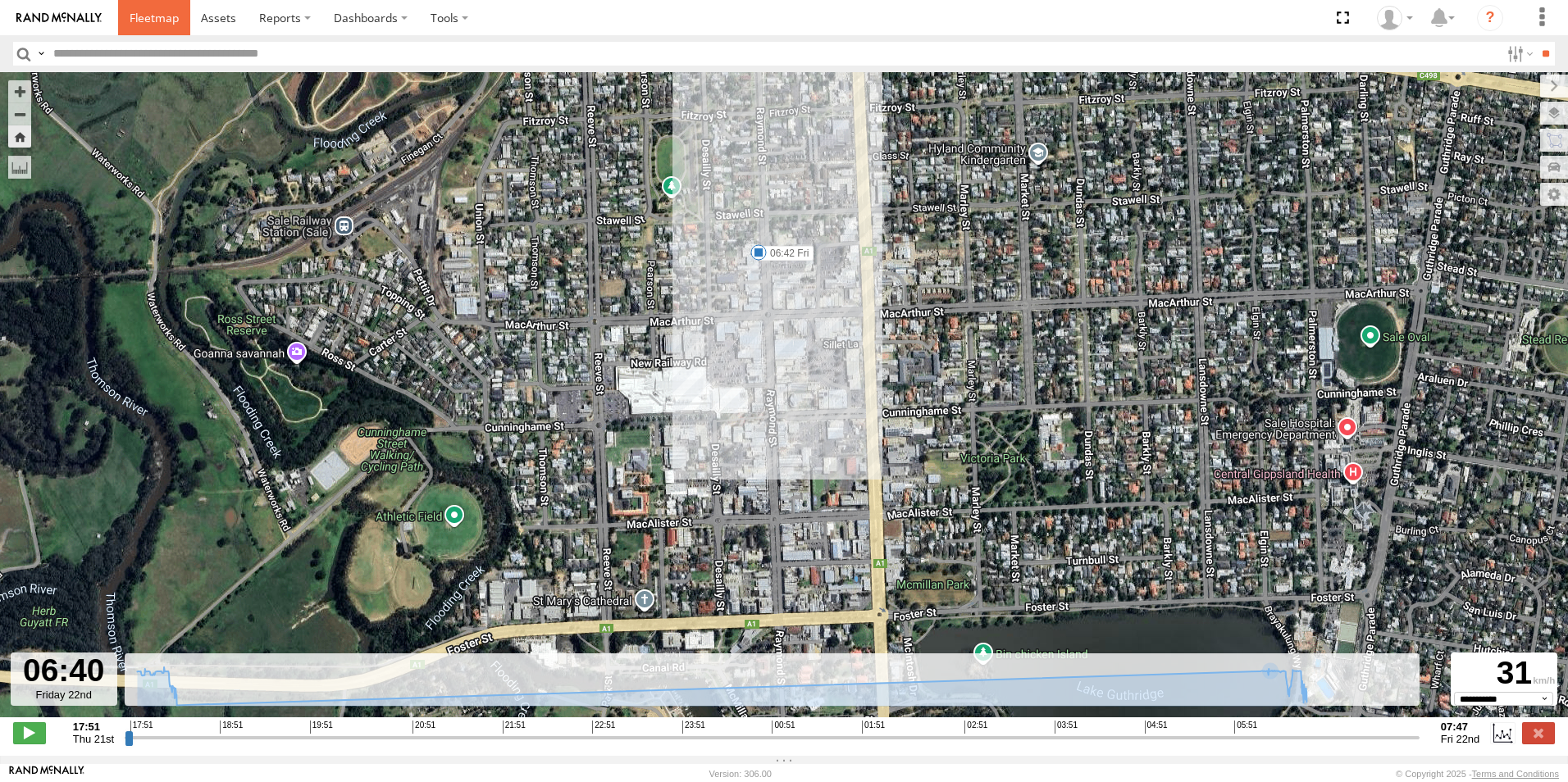
click at [150, 18] on span at bounding box center [154, 18] width 49 height 16
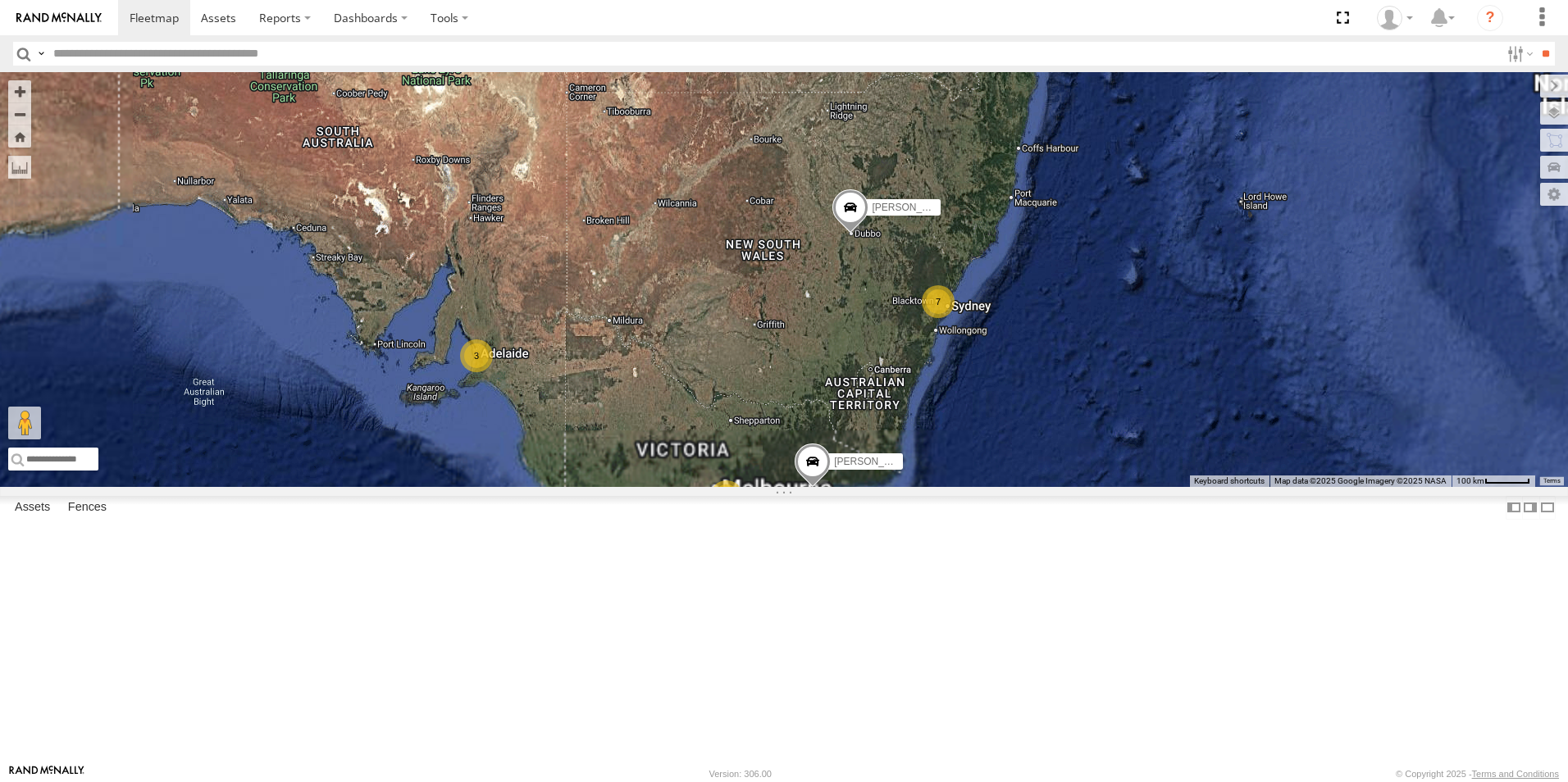
drag, startPoint x: 985, startPoint y: 339, endPoint x: 959, endPoint y: 264, distance: 79.4
click at [958, 264] on div "Roy - BT-50 Reuben - Navara Trev - Navara 7 10 2 3 6" at bounding box center [784, 279] width 1568 height 415
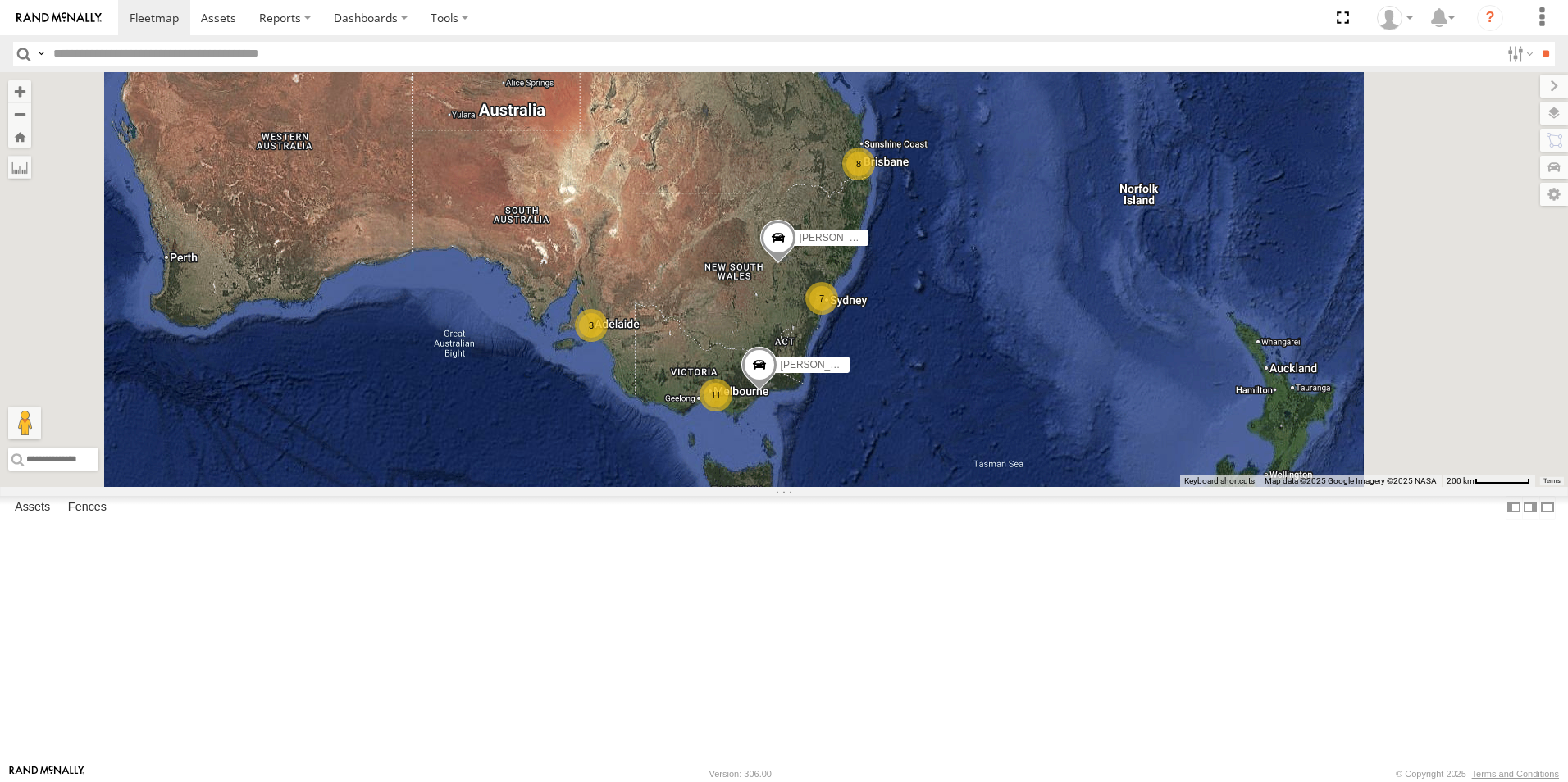
drag, startPoint x: 1025, startPoint y: 176, endPoint x: 989, endPoint y: 258, distance: 89.6
click at [989, 258] on div "Trev - Navara 7 11 Roy - BT-50 8 3 Reuben - Navara" at bounding box center [784, 279] width 1568 height 415
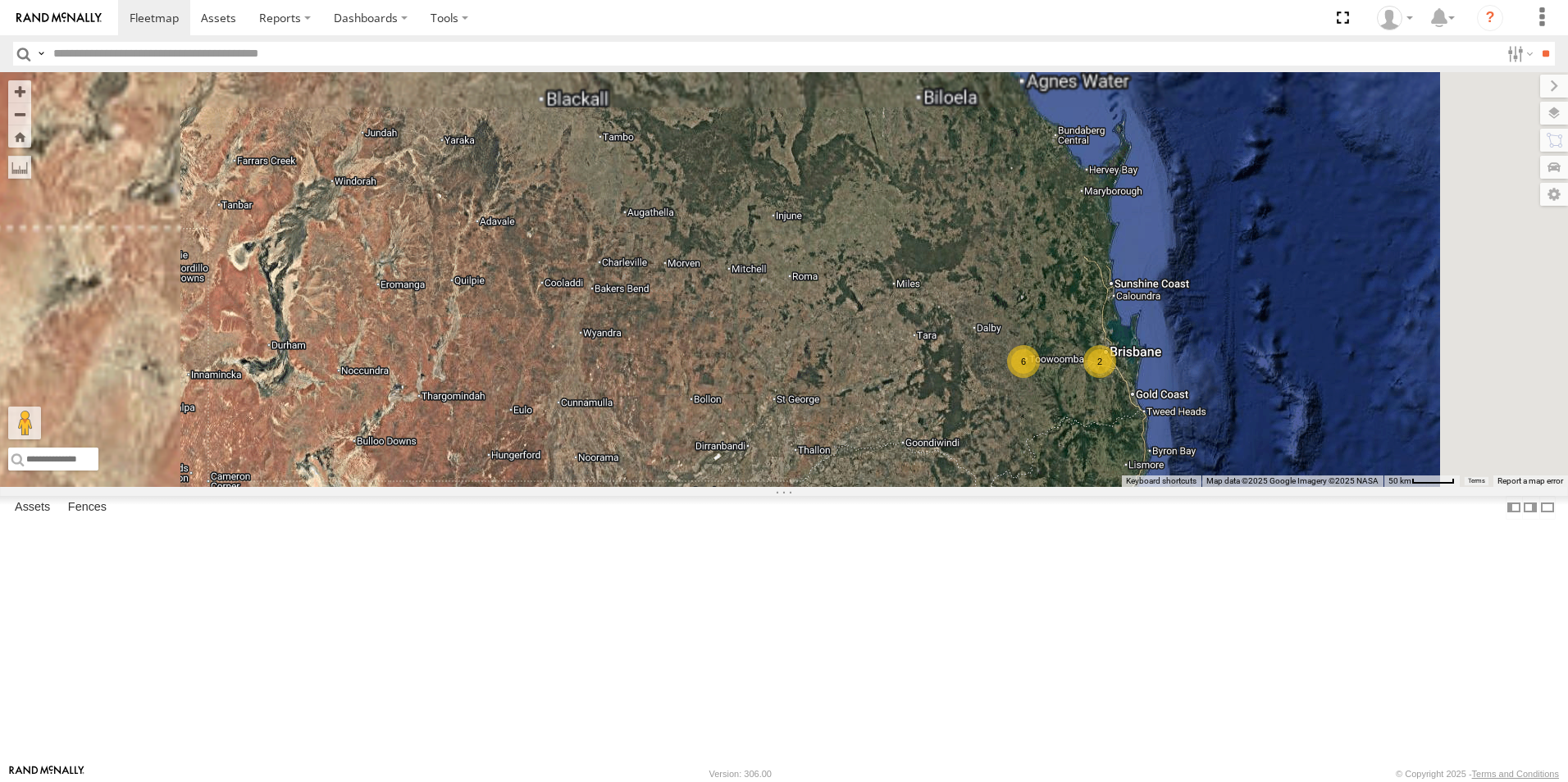
drag, startPoint x: 969, startPoint y: 214, endPoint x: 1001, endPoint y: 404, distance: 192.7
click at [1003, 404] on div "Trev - Navara Roy - BT-50 Reuben - Navara 2 6" at bounding box center [784, 279] width 1568 height 415
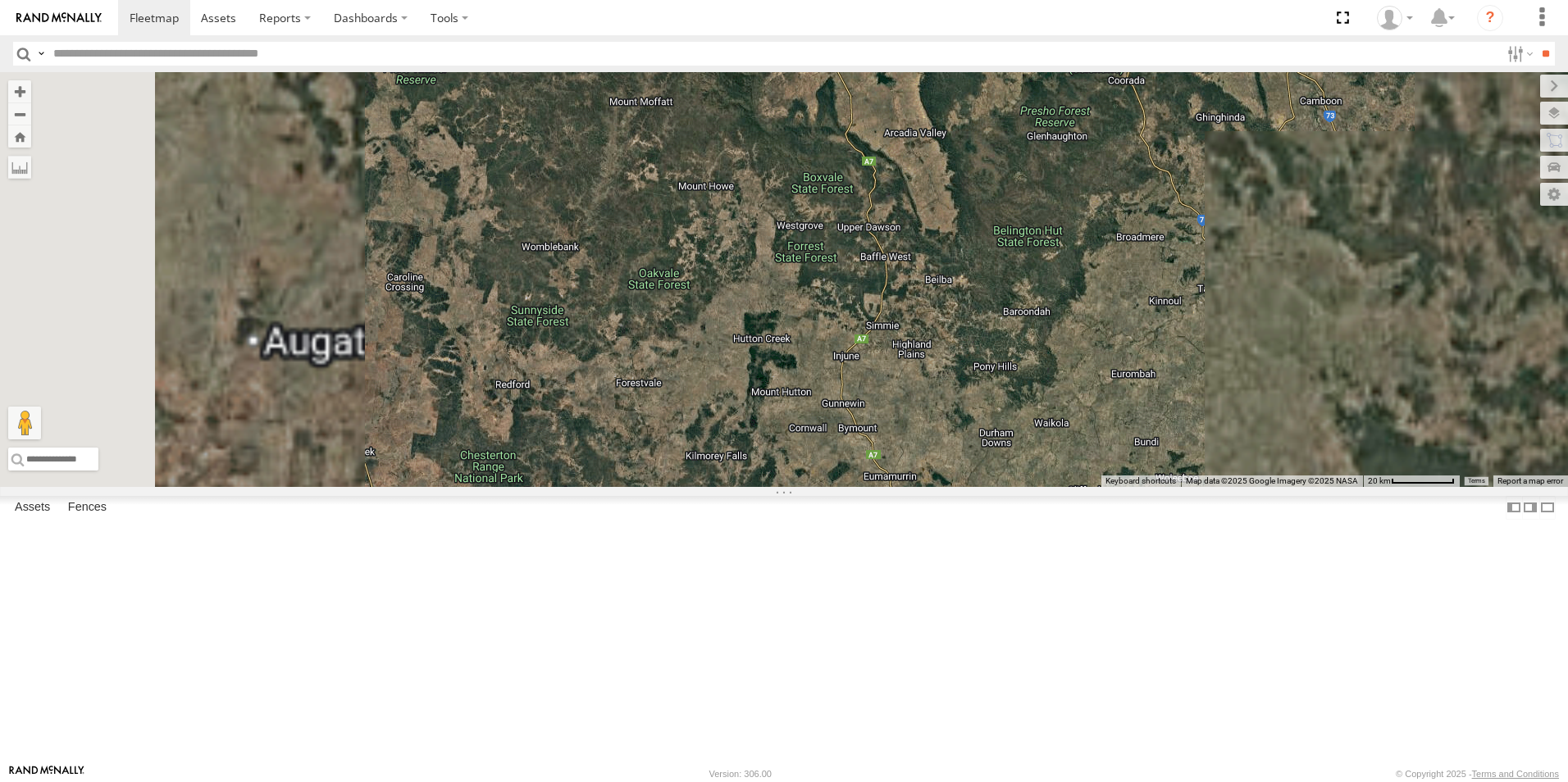
drag, startPoint x: 966, startPoint y: 259, endPoint x: 1052, endPoint y: 430, distance: 191.4
click at [1052, 430] on div "Trev - Navara Roy - BT-50 Reuben - Navara" at bounding box center [784, 279] width 1568 height 415
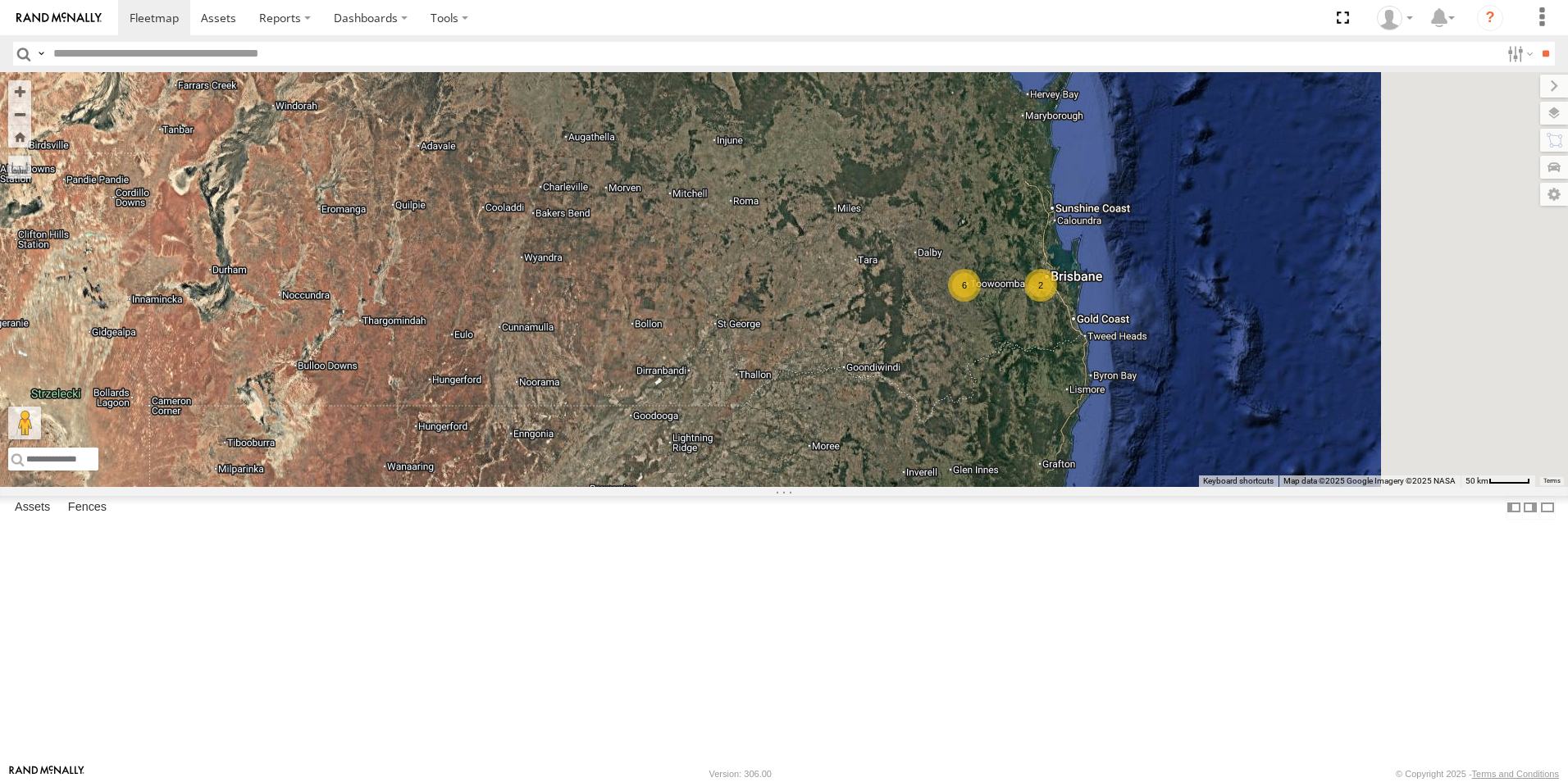
drag, startPoint x: 1227, startPoint y: 432, endPoint x: 971, endPoint y: 276, distance: 299.8
click at [971, 276] on div "Trev - Navara Roy - BT-50 Reuben - Navara 2 6" at bounding box center [784, 279] width 1568 height 415
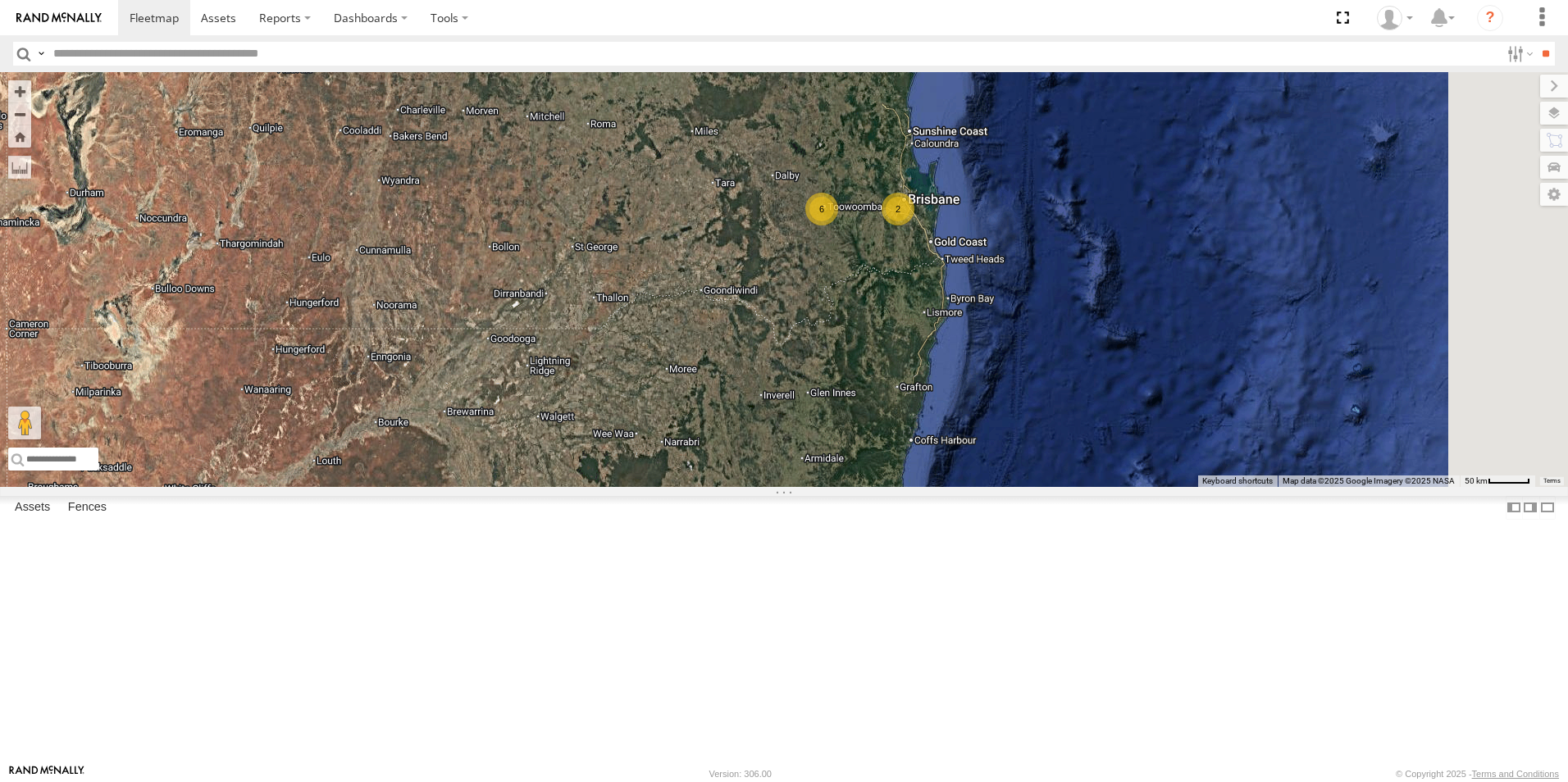
drag, startPoint x: 1121, startPoint y: 355, endPoint x: 999, endPoint y: 287, distance: 139.7
click at [999, 287] on div "Trev - Navara Roy - BT-50 Reuben - Navara 2 6" at bounding box center [784, 279] width 1568 height 415
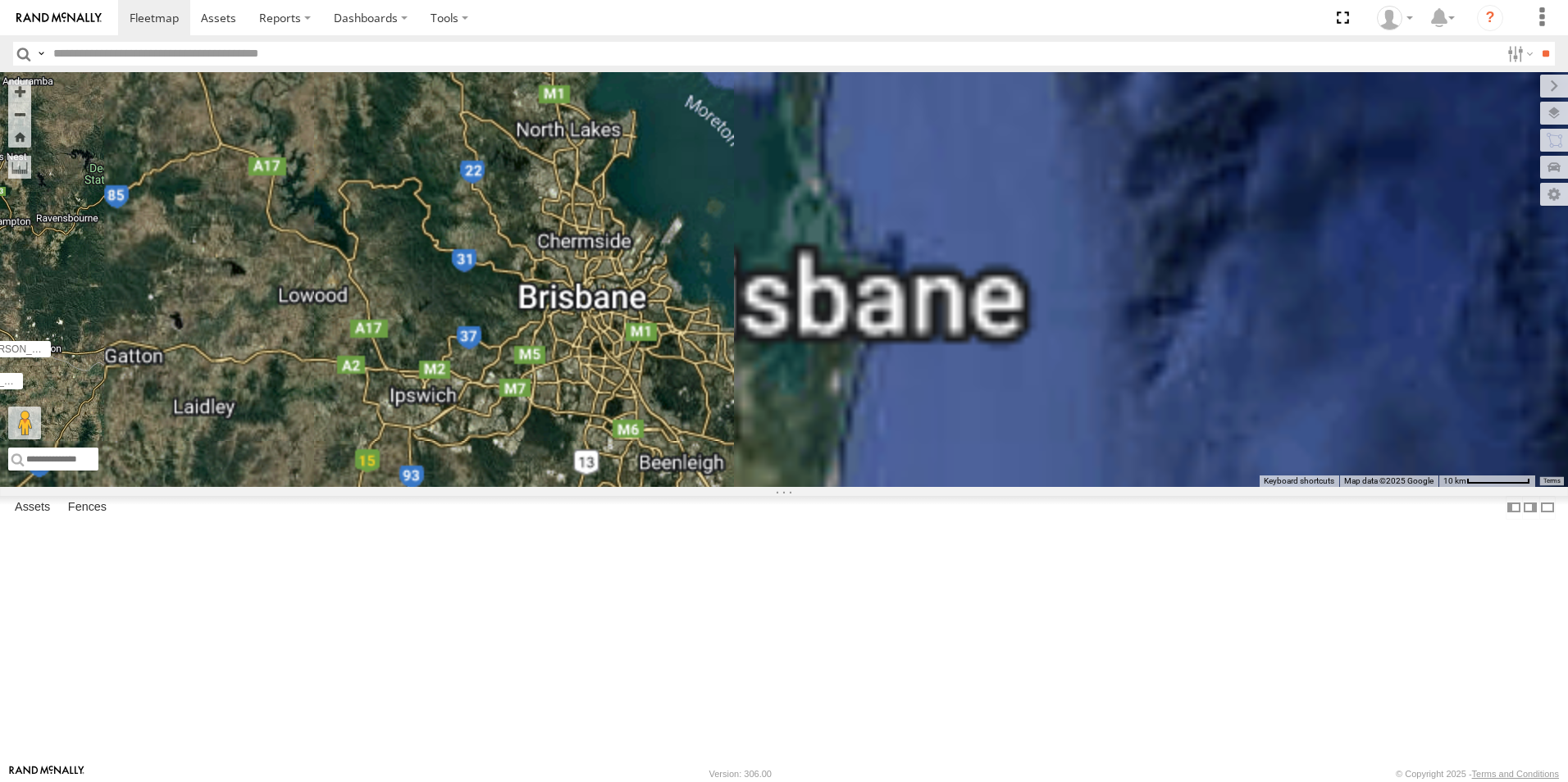
drag, startPoint x: 1253, startPoint y: 242, endPoint x: 352, endPoint y: 127, distance: 908.3
click at [341, 123] on main "← Move left → Move right ↑ Move up ↓ Move down + Zoom in - Zoom out Home Jump l…" at bounding box center [784, 418] width 1568 height 692
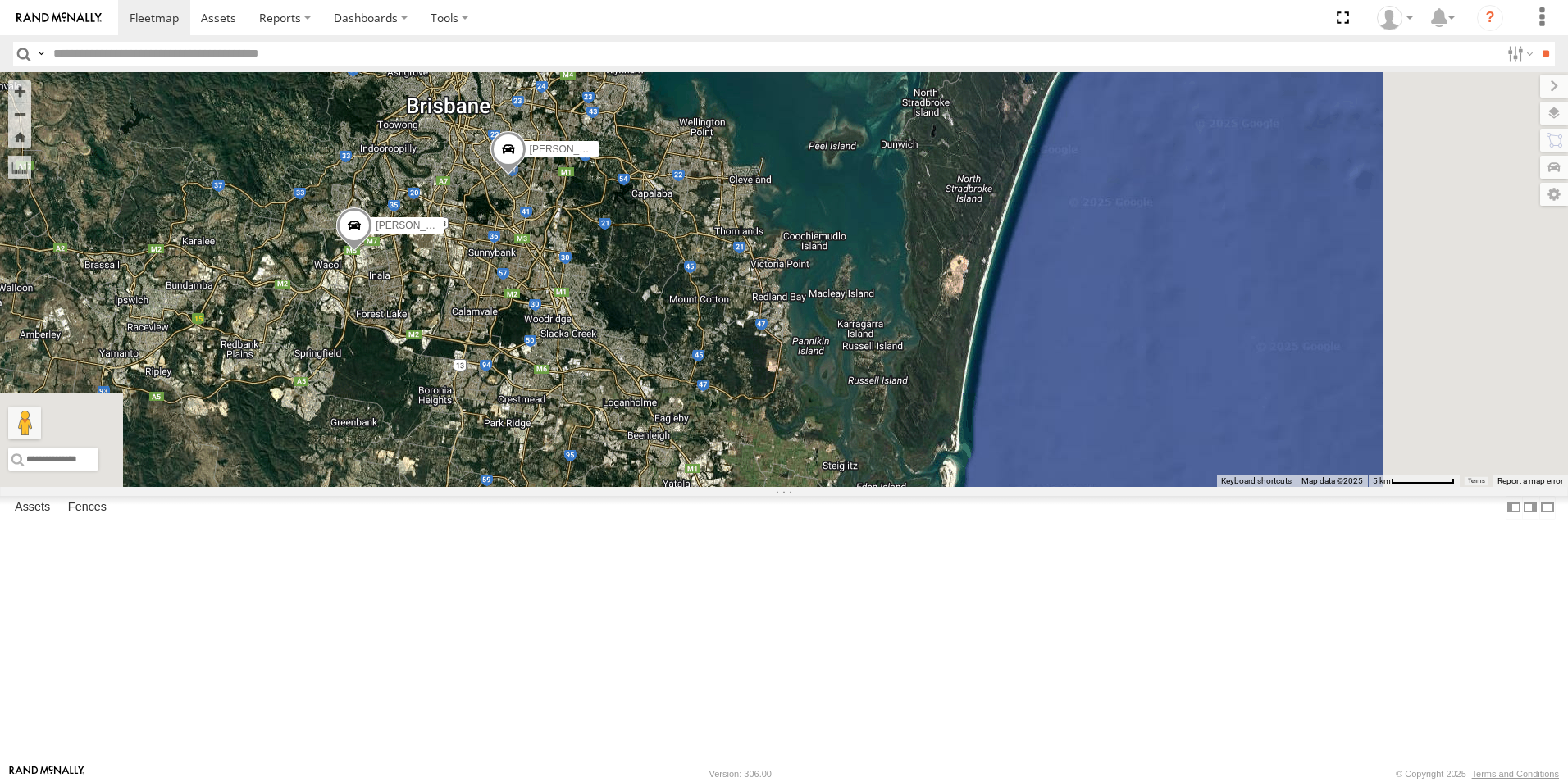
drag, startPoint x: 1095, startPoint y: 476, endPoint x: 1009, endPoint y: 160, distance: 327.5
click at [1009, 160] on div "Trev - Navara Roy - BT-50 Reuben - Navara Shaun - Colorado Bryce-Navara Hilton …" at bounding box center [784, 279] width 1568 height 415
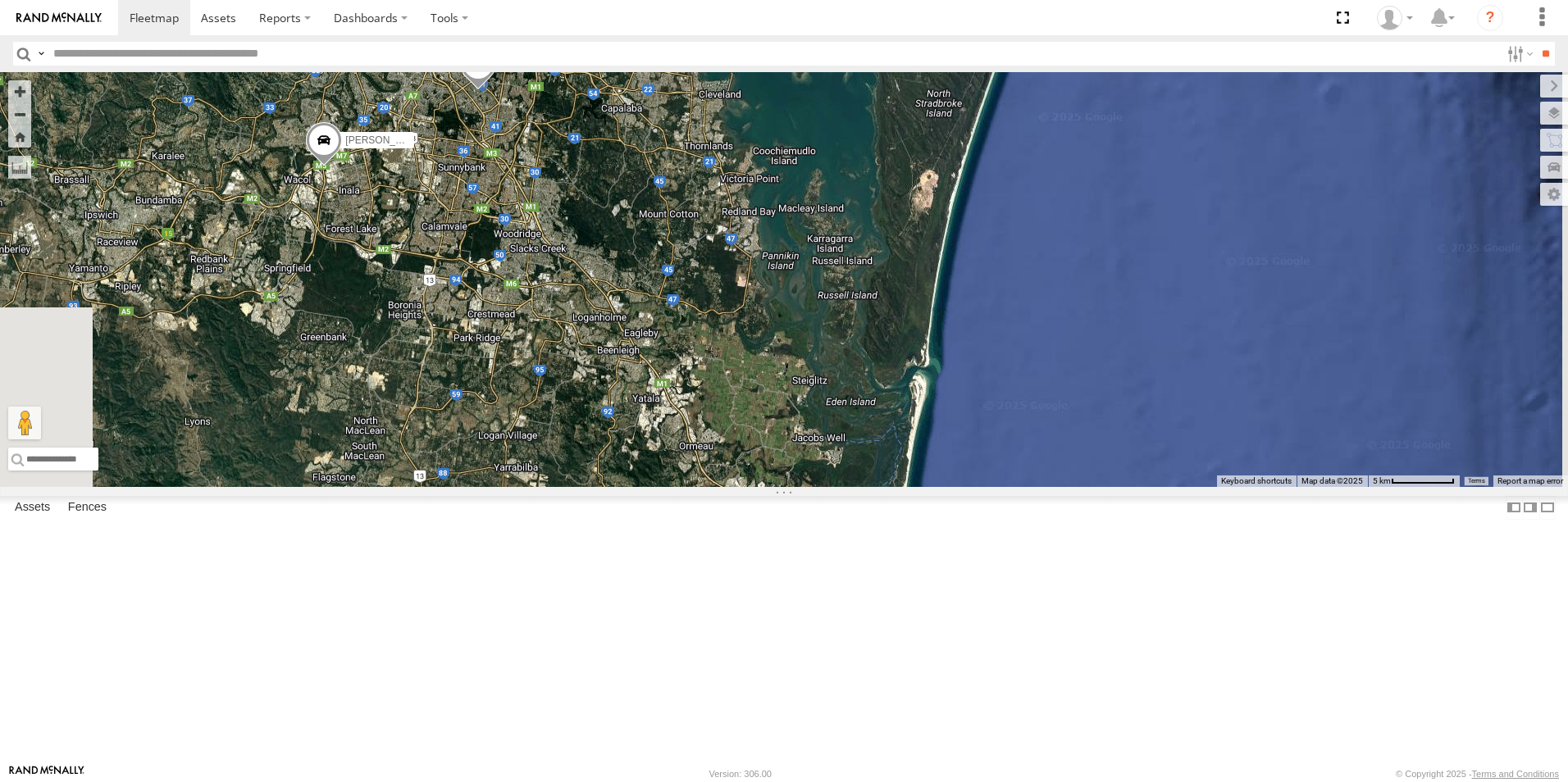
drag, startPoint x: 1041, startPoint y: 453, endPoint x: 1011, endPoint y: 366, distance: 92.0
click at [1011, 366] on div "Trev - Navara Roy - BT-50 Reuben - Navara Shaun - Colorado Bryce-Navara Hilton …" at bounding box center [784, 279] width 1568 height 415
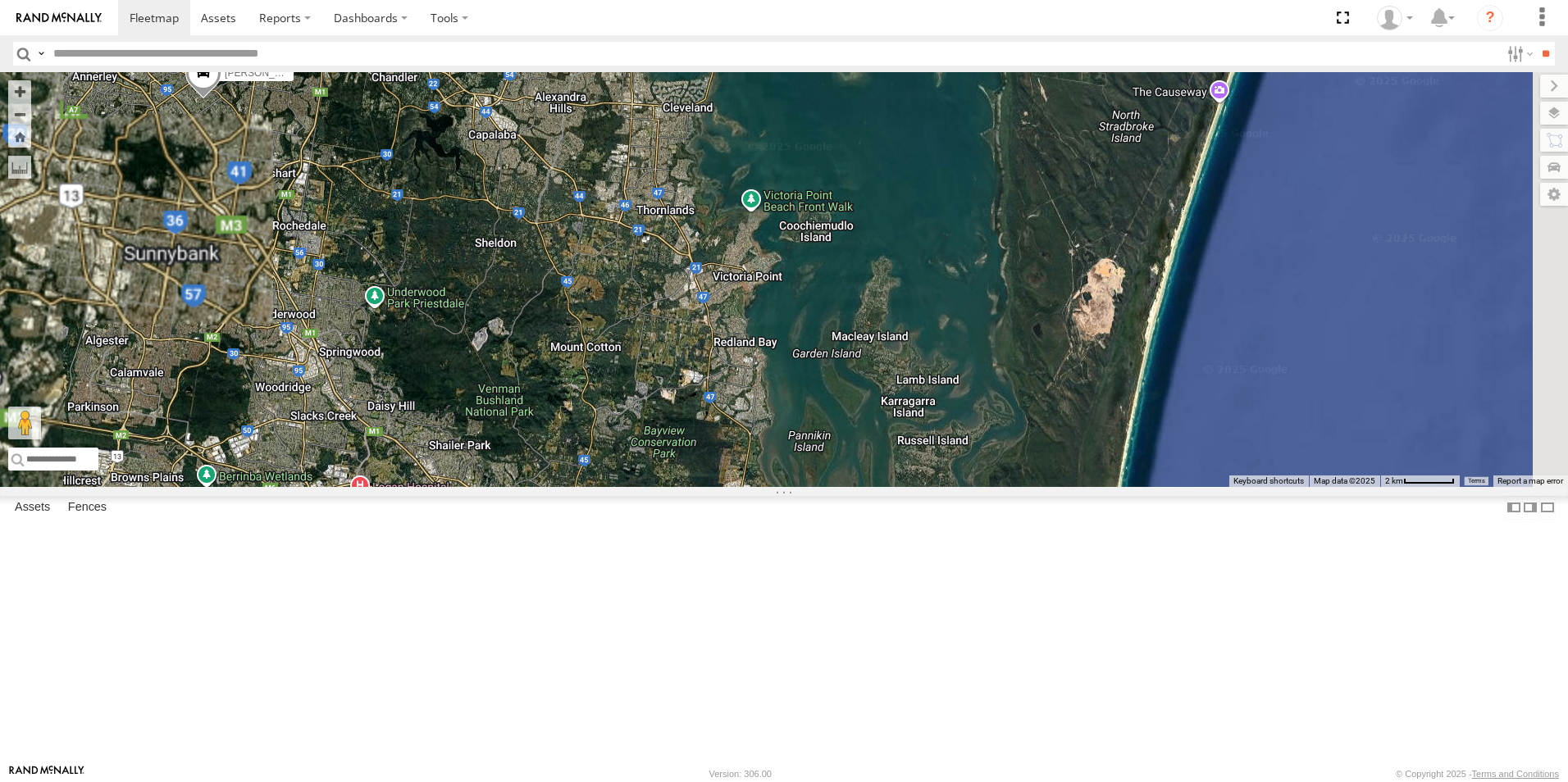
drag, startPoint x: 1008, startPoint y: 293, endPoint x: 1040, endPoint y: 409, distance: 120.3
click at [1040, 409] on div "Trev - Navara Roy - BT-50 Reuben - Navara Shaun - Colorado Bryce-Navara Hilton …" at bounding box center [784, 279] width 1568 height 415
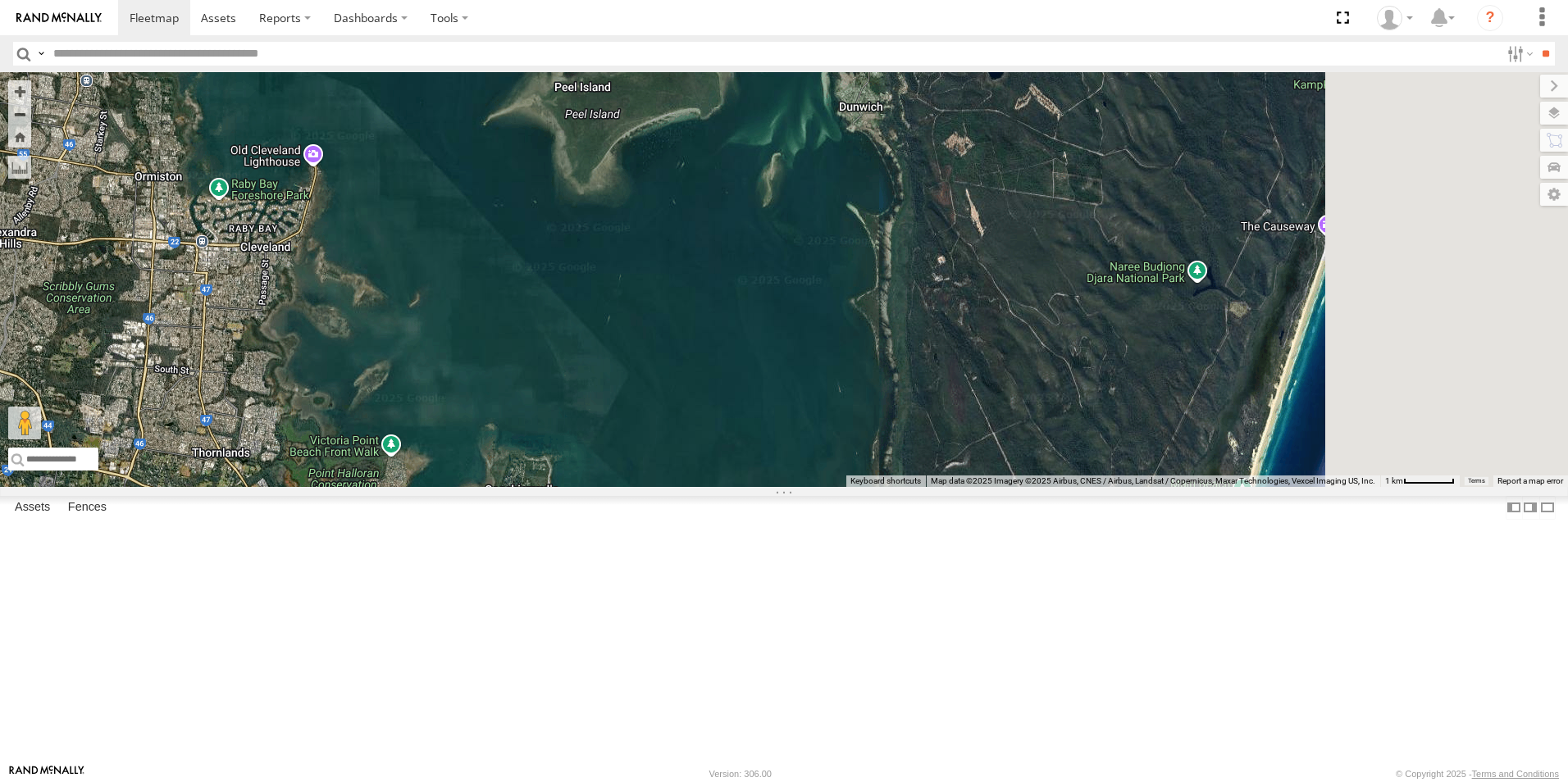
drag, startPoint x: 1190, startPoint y: 242, endPoint x: 825, endPoint y: 537, distance: 469.3
click at [825, 487] on div "Trev - Navara Roy - BT-50 Reuben - Navara Shaun - Colorado Bryce-Navara Hilton …" at bounding box center [784, 279] width 1568 height 415
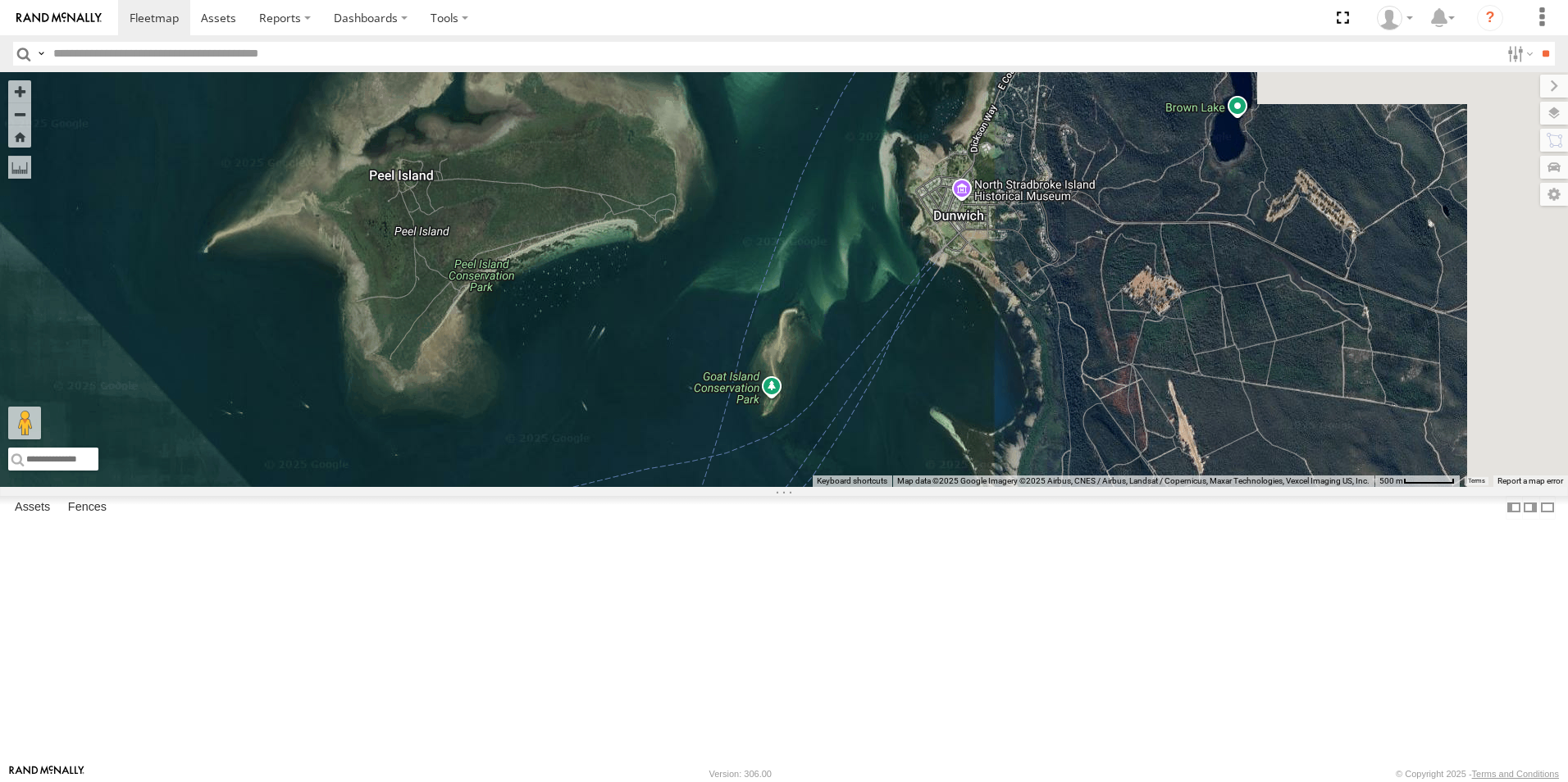
drag, startPoint x: 1063, startPoint y: 177, endPoint x: 990, endPoint y: 518, distance: 348.7
click at [989, 487] on div "Trev - Navara Roy - BT-50 Reuben - Navara Shaun - Colorado Bryce-Navara Hilton …" at bounding box center [784, 279] width 1568 height 415
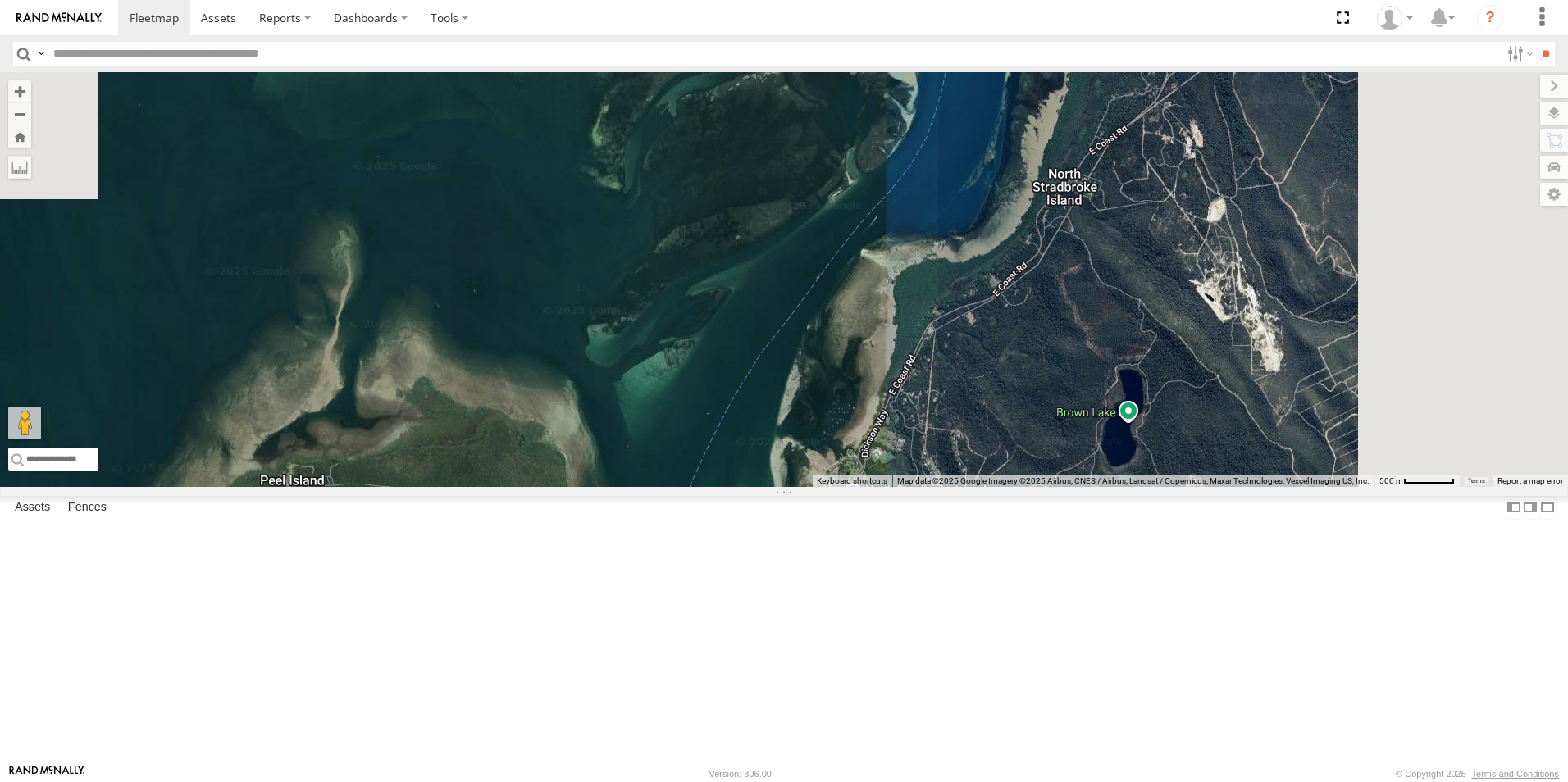
drag, startPoint x: 1075, startPoint y: 274, endPoint x: 962, endPoint y: 581, distance: 327.1
click at [962, 487] on div "Trev - Navara Roy - BT-50 Reuben - Navara Shaun - Colorado Bryce-Navara Hilton …" at bounding box center [784, 279] width 1568 height 415
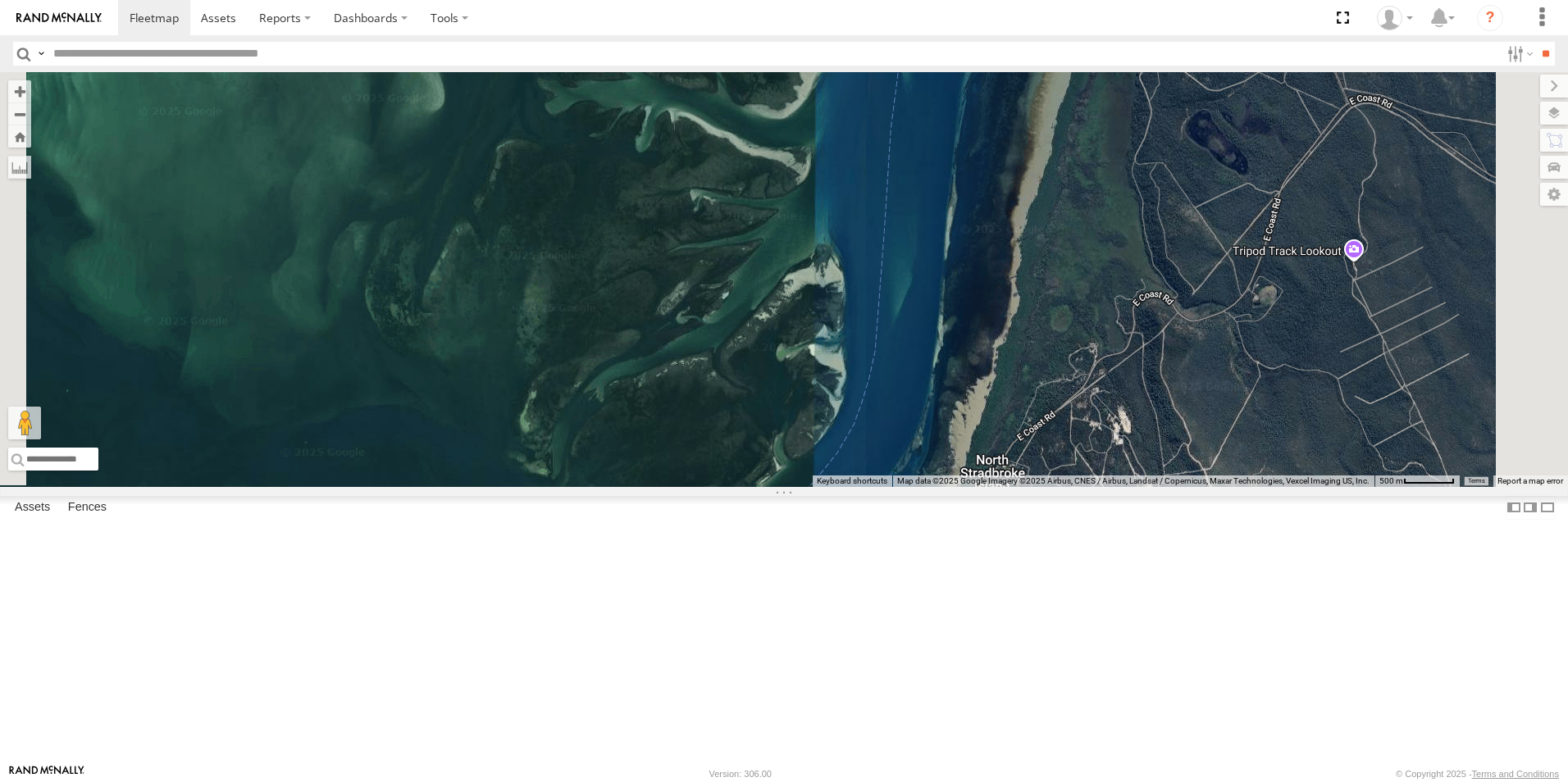
drag, startPoint x: 1112, startPoint y: 286, endPoint x: 1038, endPoint y: 575, distance: 298.3
click at [1038, 487] on div "Trev - Navara Roy - BT-50 Reuben - Navara Shaun - Colorado Bryce-Navara Hilton …" at bounding box center [784, 279] width 1568 height 415
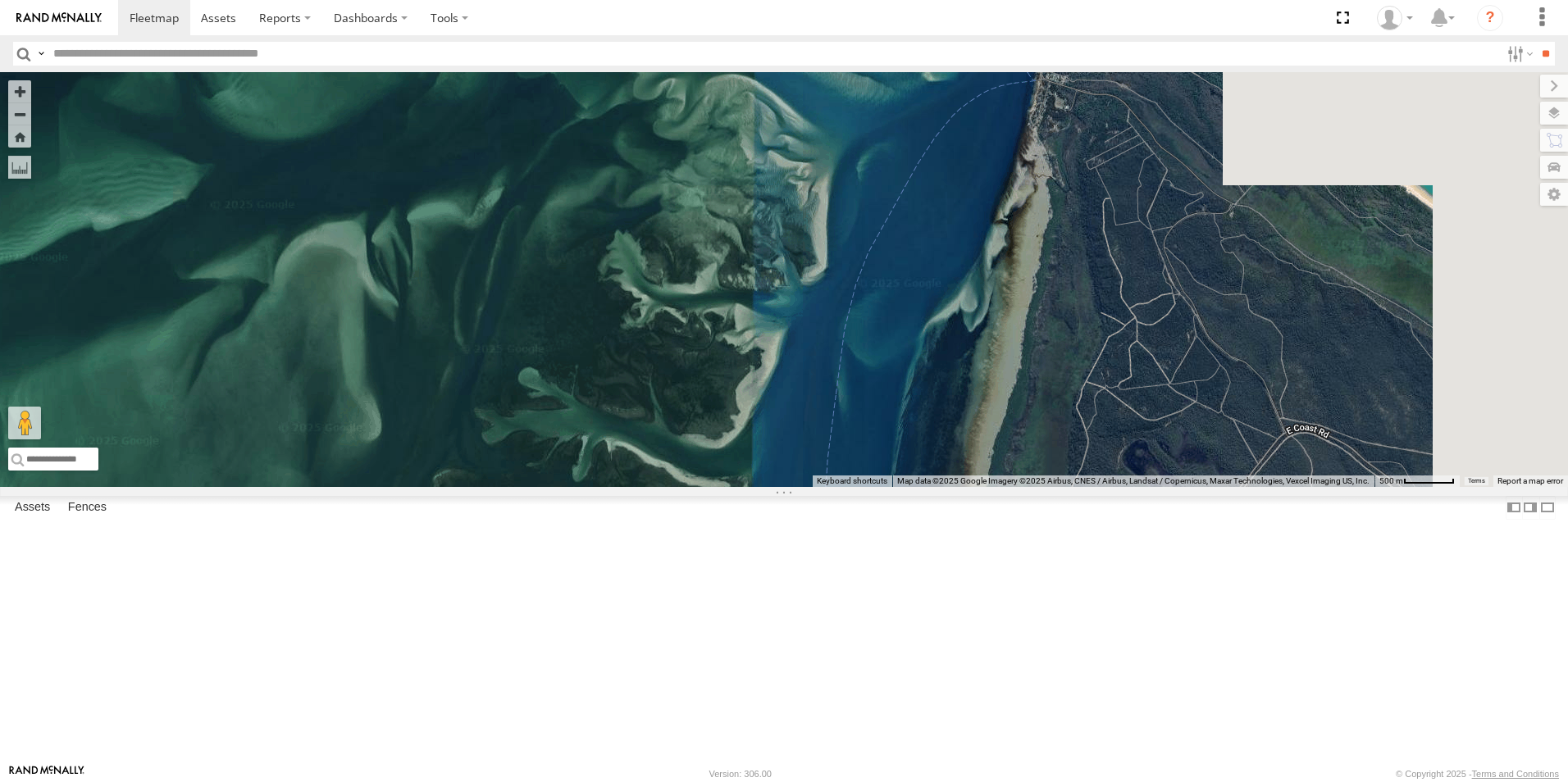
drag, startPoint x: 1128, startPoint y: 281, endPoint x: 1070, endPoint y: 592, distance: 316.4
click at [1070, 487] on div "Trev - Navara Roy - BT-50 Reuben - Navara Shaun - Colorado Bryce-Navara Hilton …" at bounding box center [784, 279] width 1568 height 415
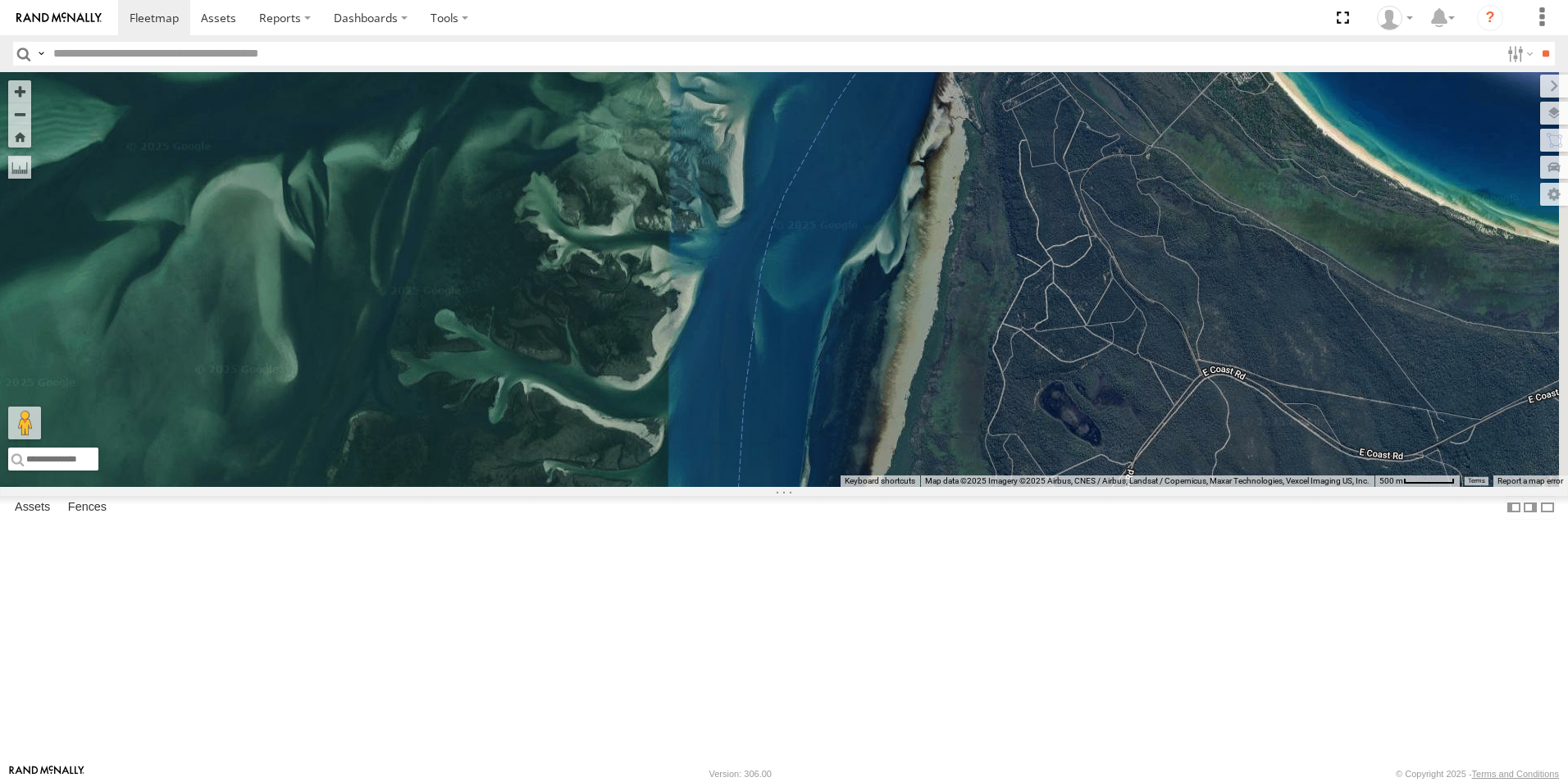
drag, startPoint x: 1140, startPoint y: 272, endPoint x: 1054, endPoint y: 215, distance: 103.2
click at [1054, 215] on div "Trev - Navara Roy - BT-50 Reuben - Navara Shaun - Colorado Bryce-Navara Hilton …" at bounding box center [784, 279] width 1568 height 415
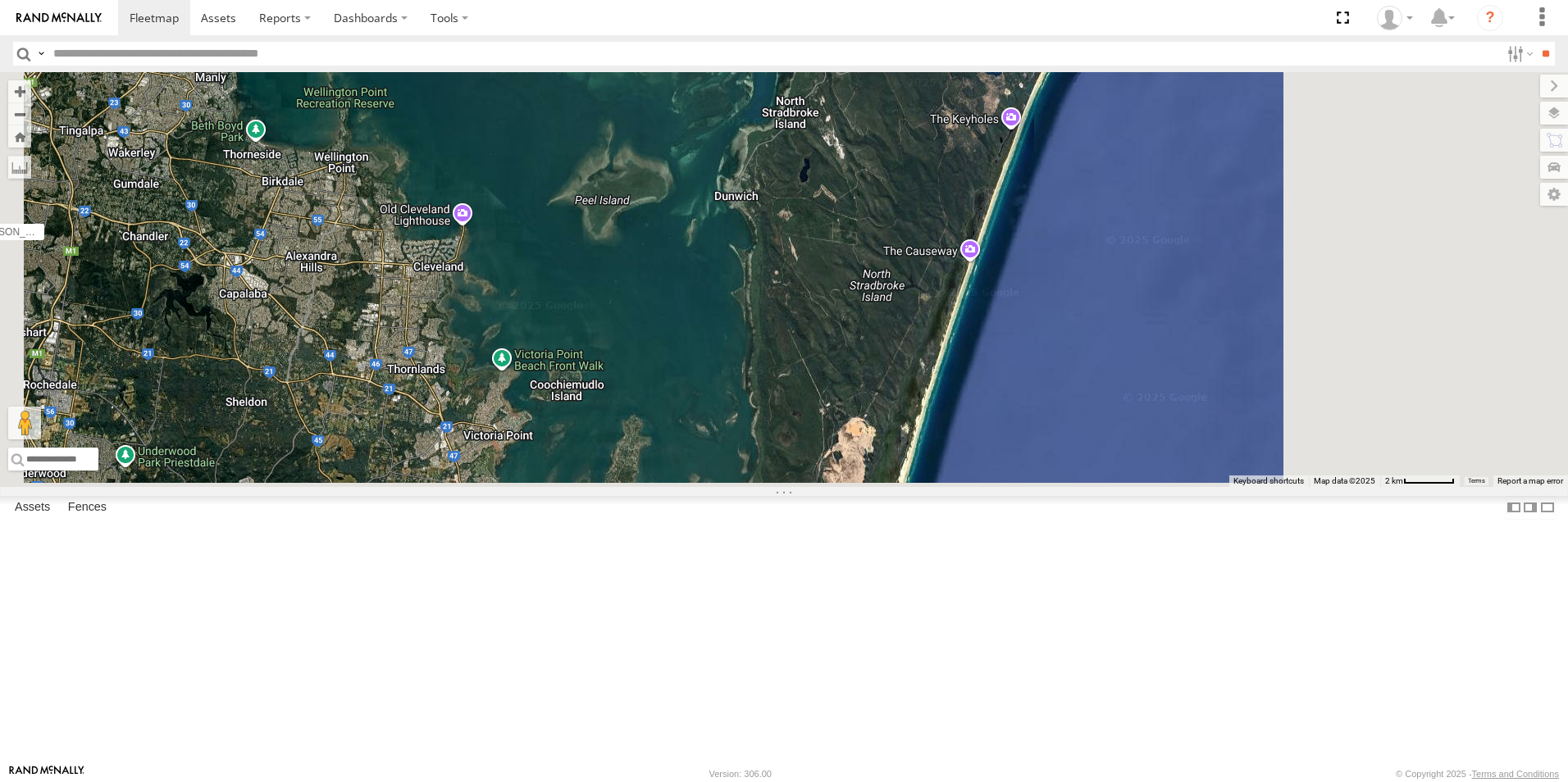
drag, startPoint x: 1001, startPoint y: 477, endPoint x: 962, endPoint y: 219, distance: 260.9
click at [962, 219] on div "Trev - Navara Roy - BT-50 Reuben - Navara Shaun - Colorado Bryce-Navara Hilton …" at bounding box center [784, 279] width 1568 height 415
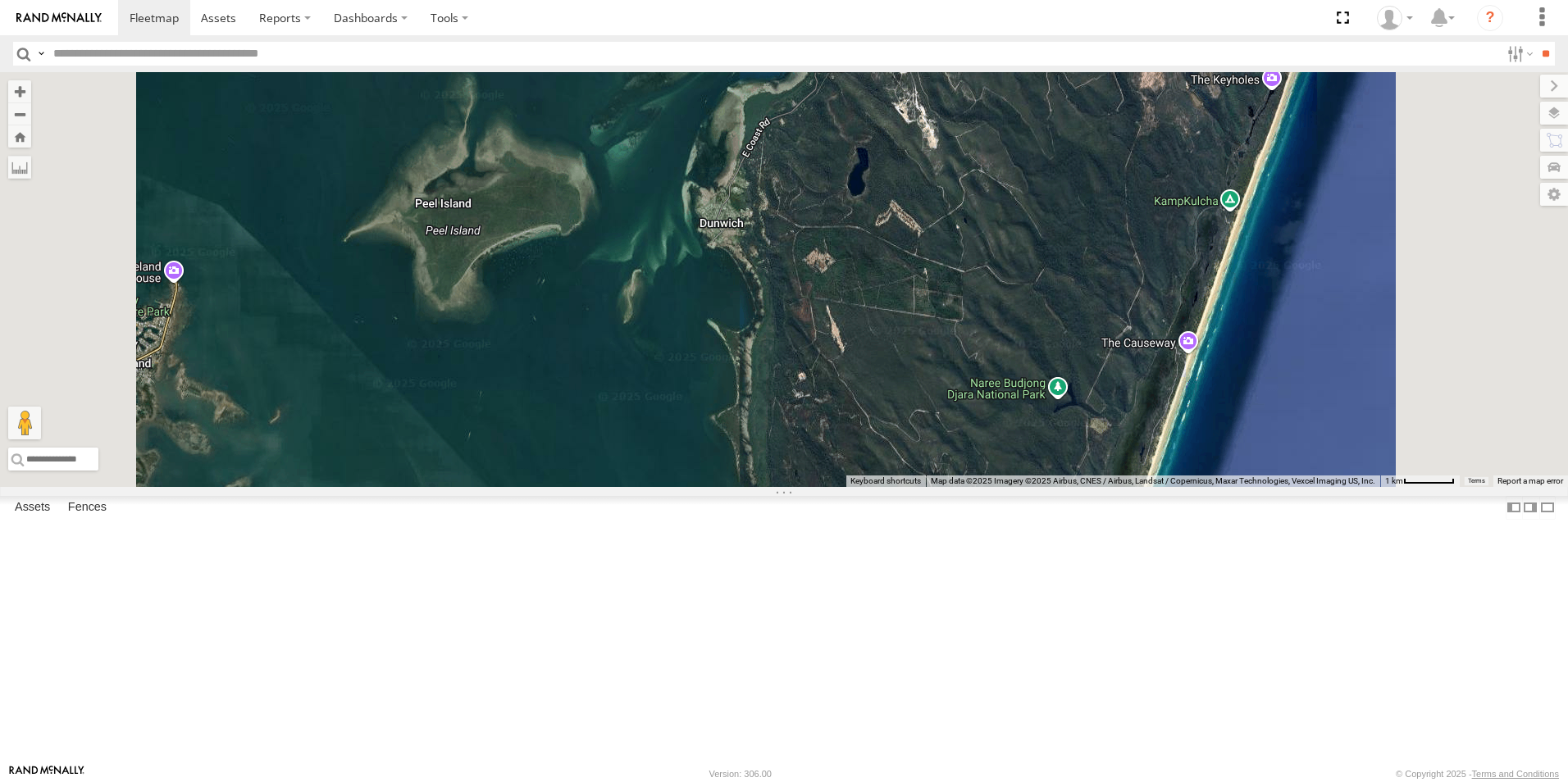
drag, startPoint x: 961, startPoint y: 293, endPoint x: 921, endPoint y: 413, distance: 126.5
click at [921, 413] on div "Trev - Navara Roy - BT-50 Reuben - Navara Shaun - Colorado Bryce-Navara Hilton …" at bounding box center [784, 279] width 1568 height 415
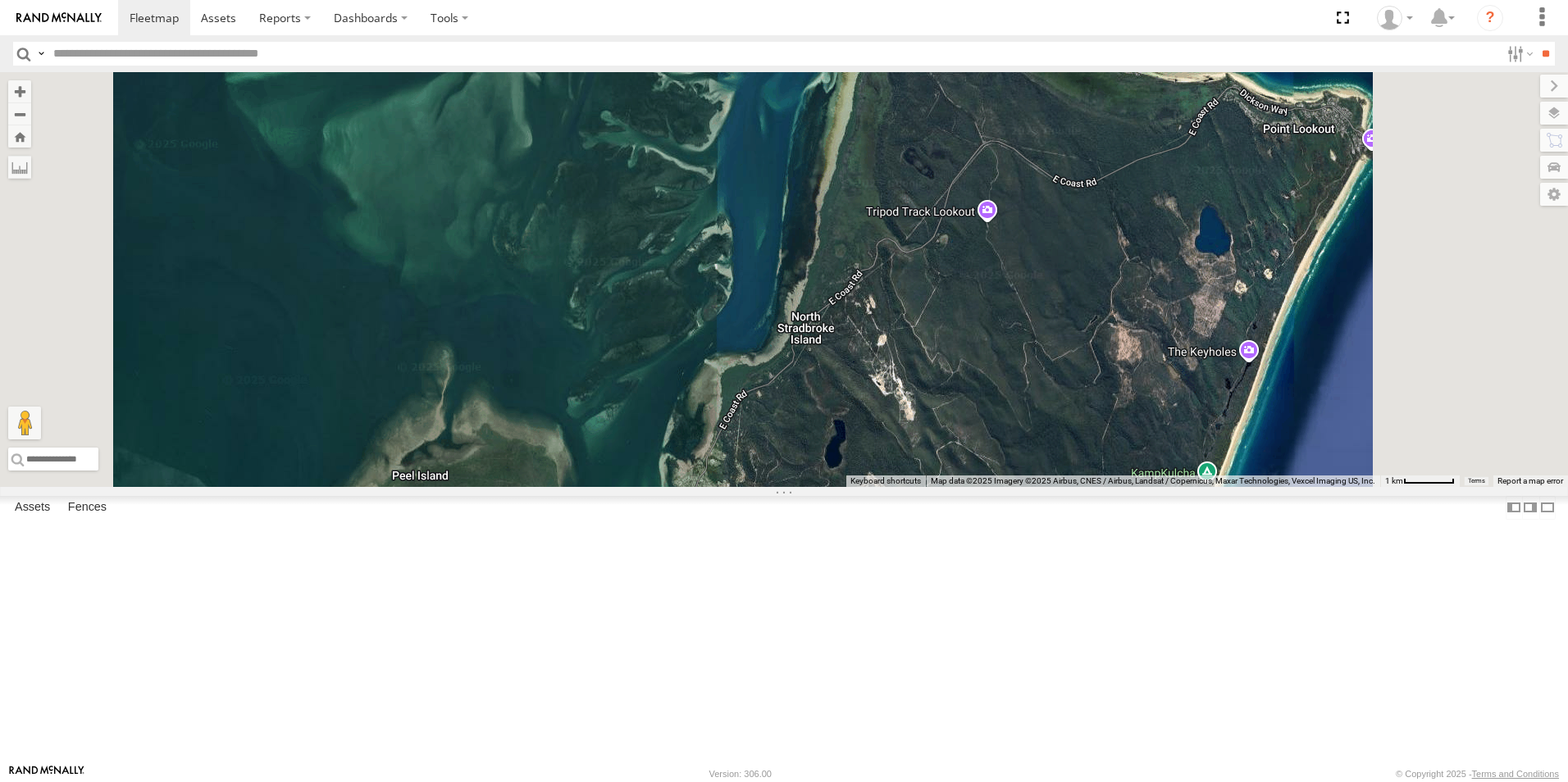
drag, startPoint x: 989, startPoint y: 232, endPoint x: 982, endPoint y: 512, distance: 280.1
click at [976, 487] on div "Trev - Navara Roy - BT-50 Reuben - Navara Shaun - Colorado Bryce-Navara Hilton …" at bounding box center [784, 279] width 1568 height 415
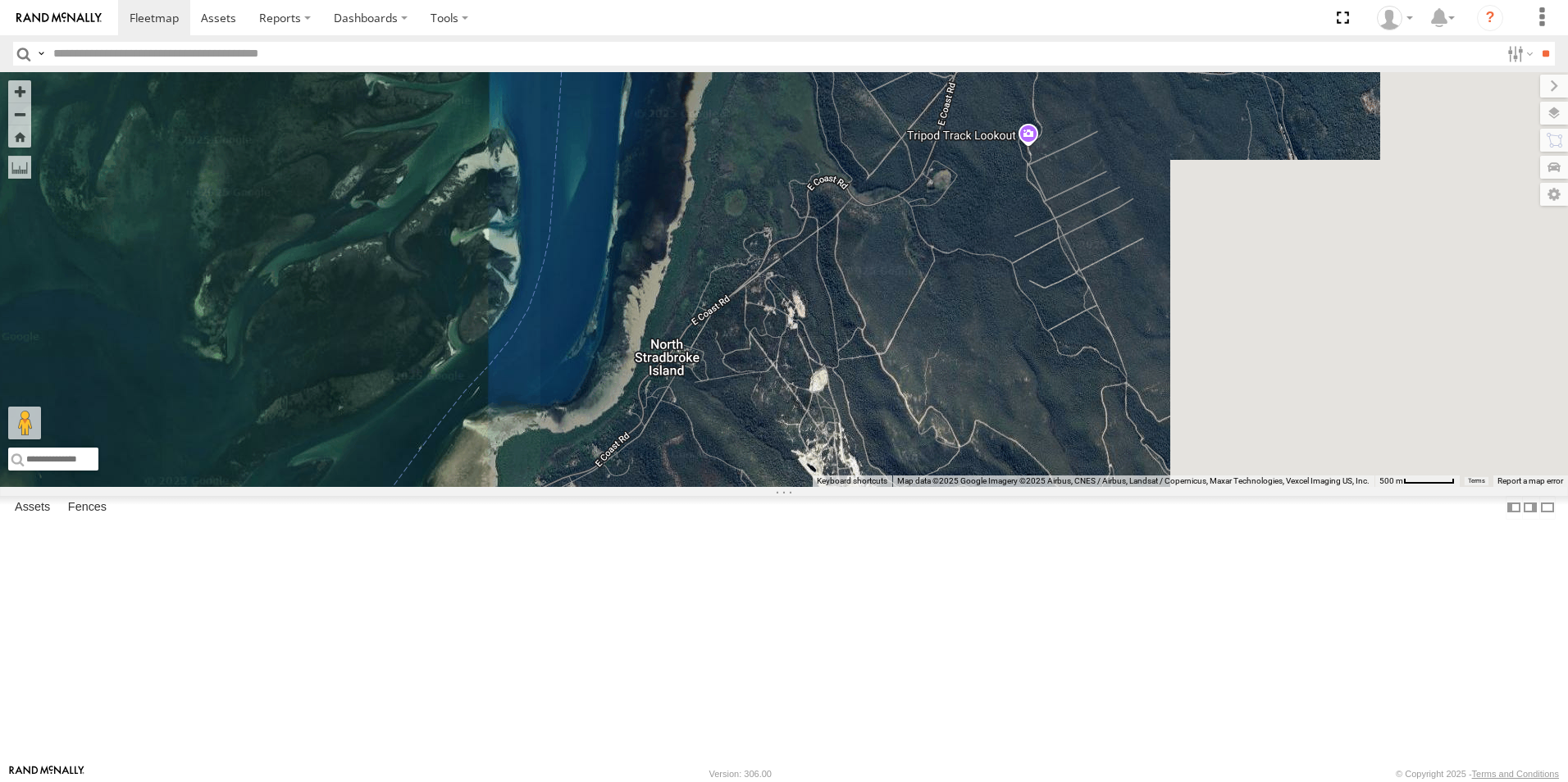
click at [1199, 272] on div "Trev - Navara Roy - BT-50 Reuben - Navara Shaun - Colorado Bryce-Navara Hilton …" at bounding box center [784, 279] width 1568 height 415
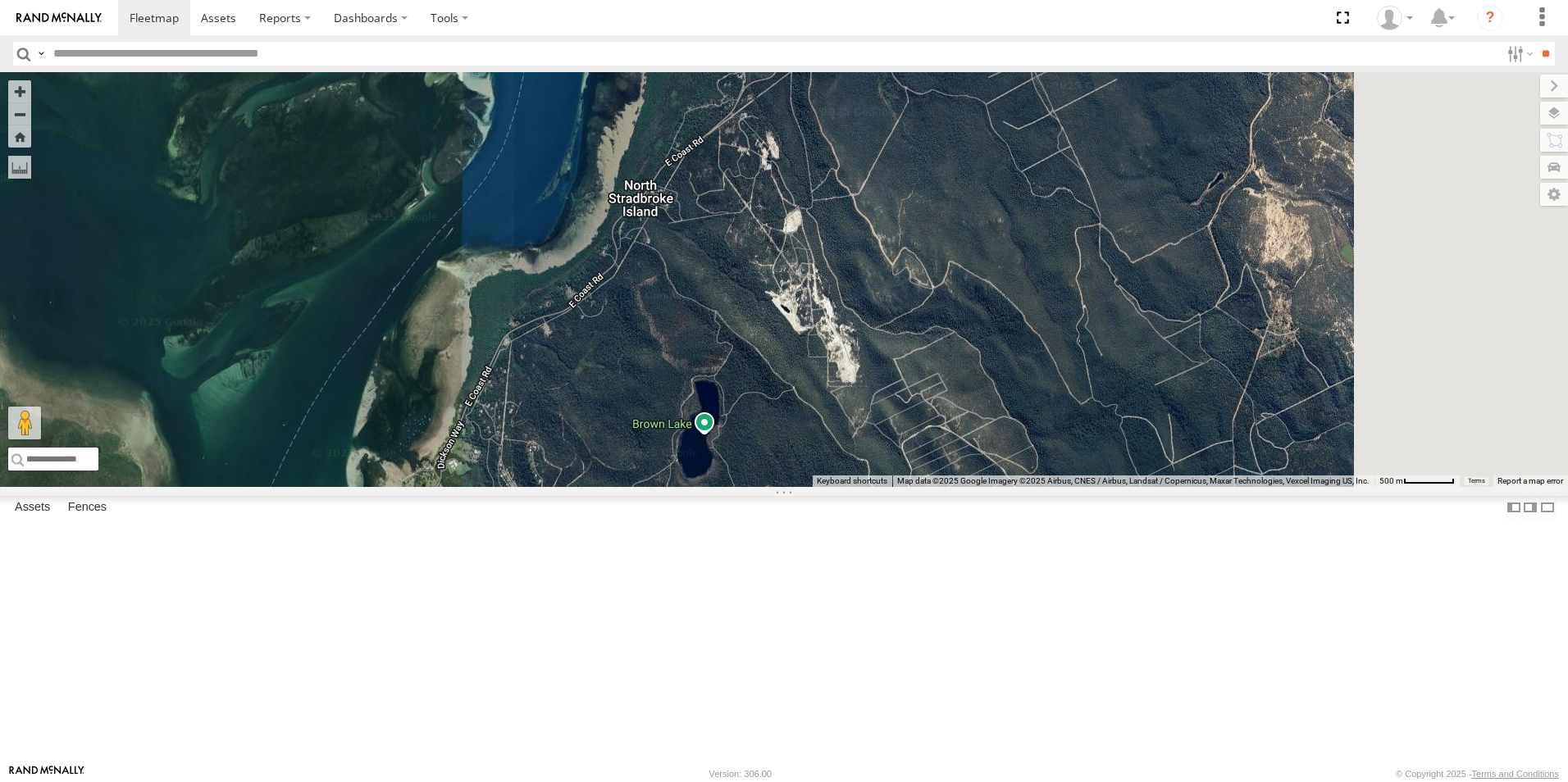
drag, startPoint x: 1081, startPoint y: 602, endPoint x: 1057, endPoint y: 439, distance: 164.8
click at [1057, 439] on div "Trev - Navara Roy - BT-50 Reuben - Navara Shaun - Colorado Bryce-Navara Hilton …" at bounding box center [784, 279] width 1568 height 415
